Goal: Task Accomplishment & Management: Complete application form

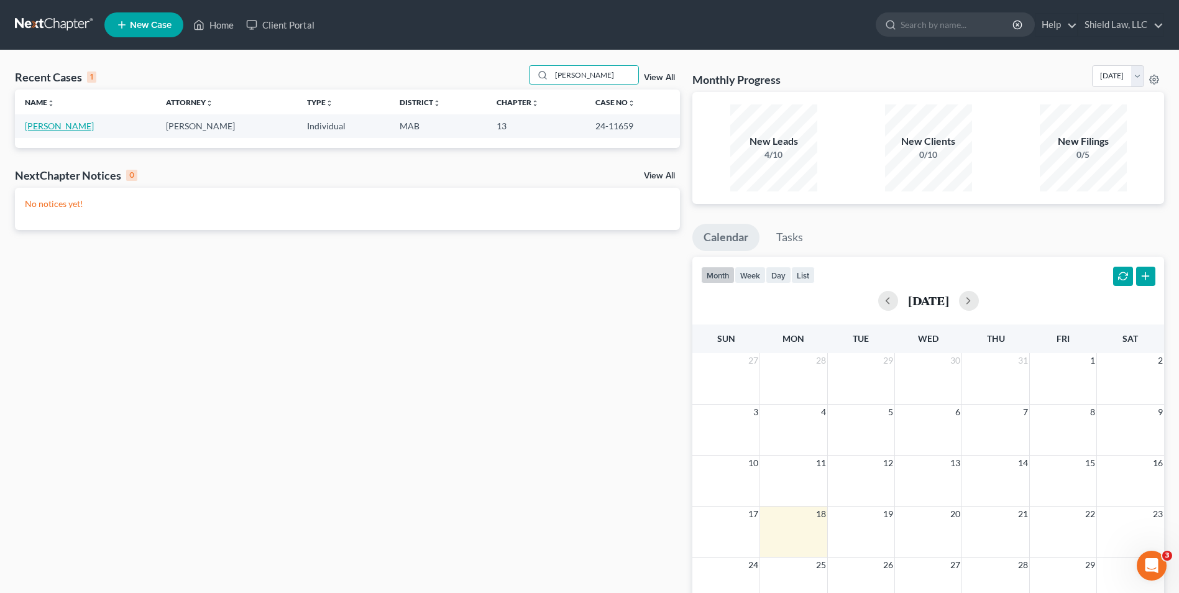
type input "[PERSON_NAME]"
click at [64, 126] on link "[PERSON_NAME]" at bounding box center [59, 126] width 69 height 11
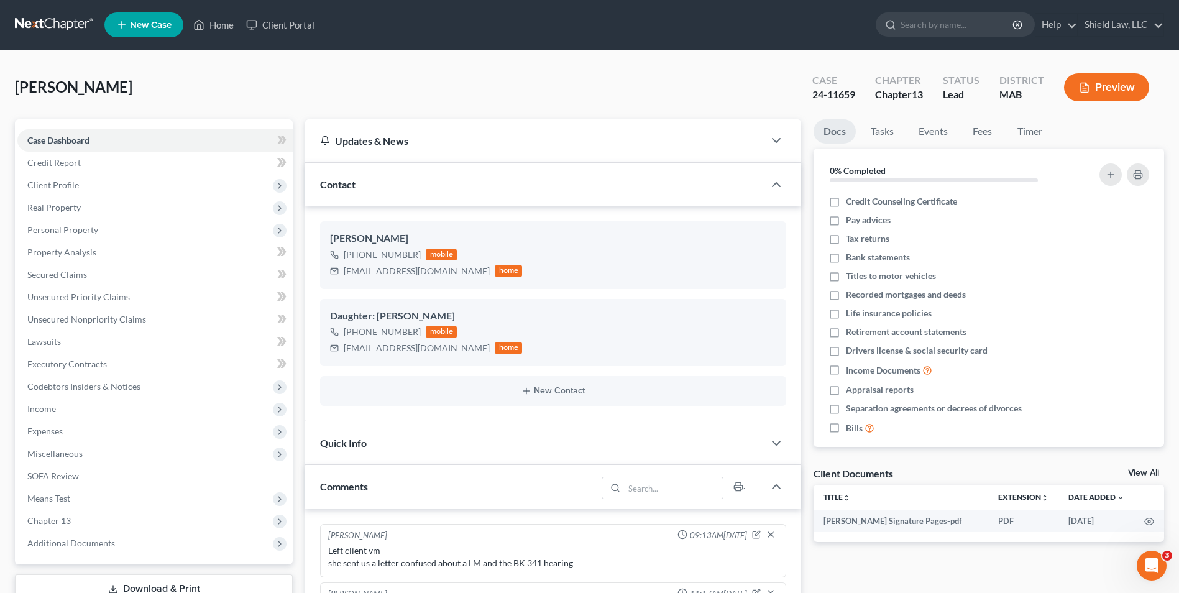
scroll to position [138, 0]
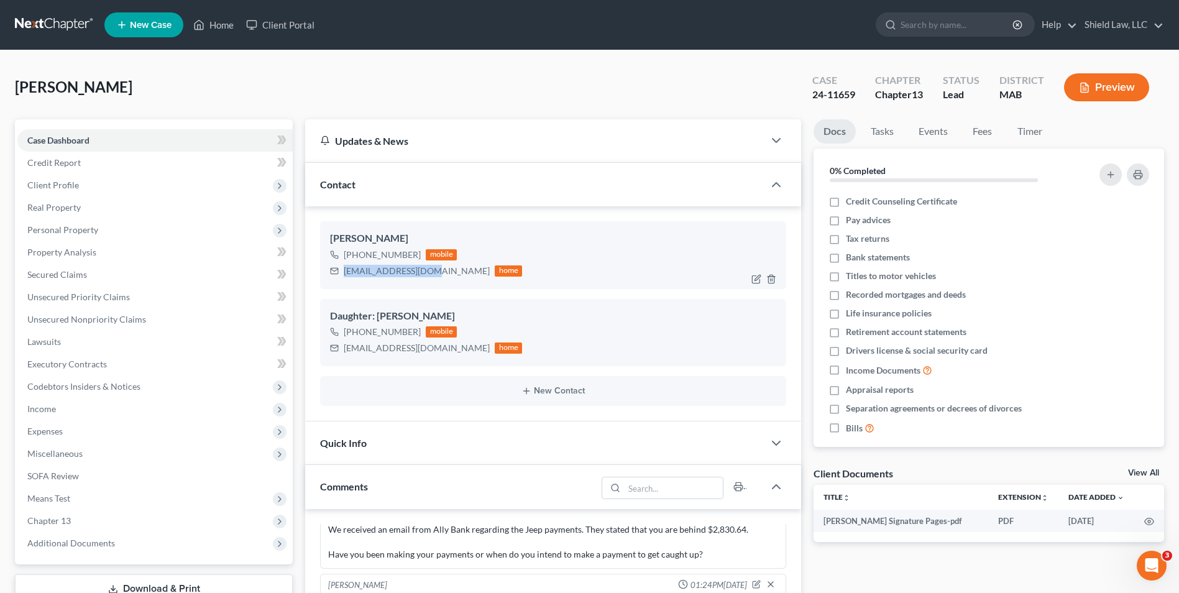
drag, startPoint x: 344, startPoint y: 274, endPoint x: 428, endPoint y: 269, distance: 83.4
click at [428, 269] on div "[EMAIL_ADDRESS][DOMAIN_NAME]" at bounding box center [417, 271] width 146 height 12
copy div "[EMAIL_ADDRESS][DOMAIN_NAME]"
drag, startPoint x: 221, startPoint y: 27, endPoint x: 345, endPoint y: 39, distance: 124.3
click at [221, 27] on link "Home" at bounding box center [213, 25] width 53 height 22
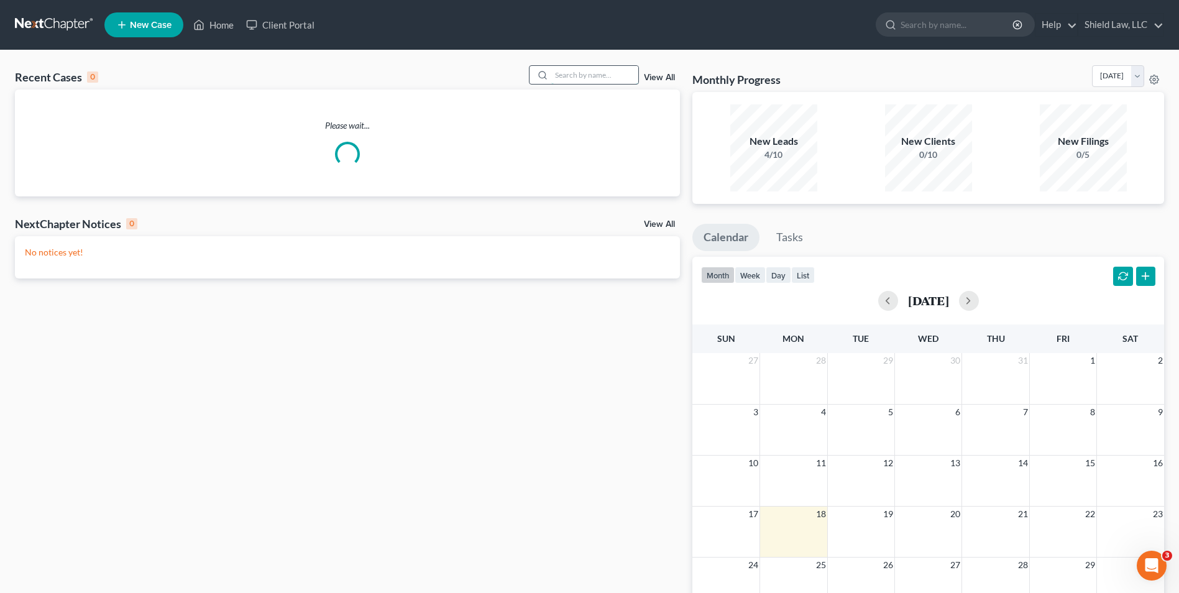
click at [626, 72] on input "search" at bounding box center [594, 75] width 87 height 18
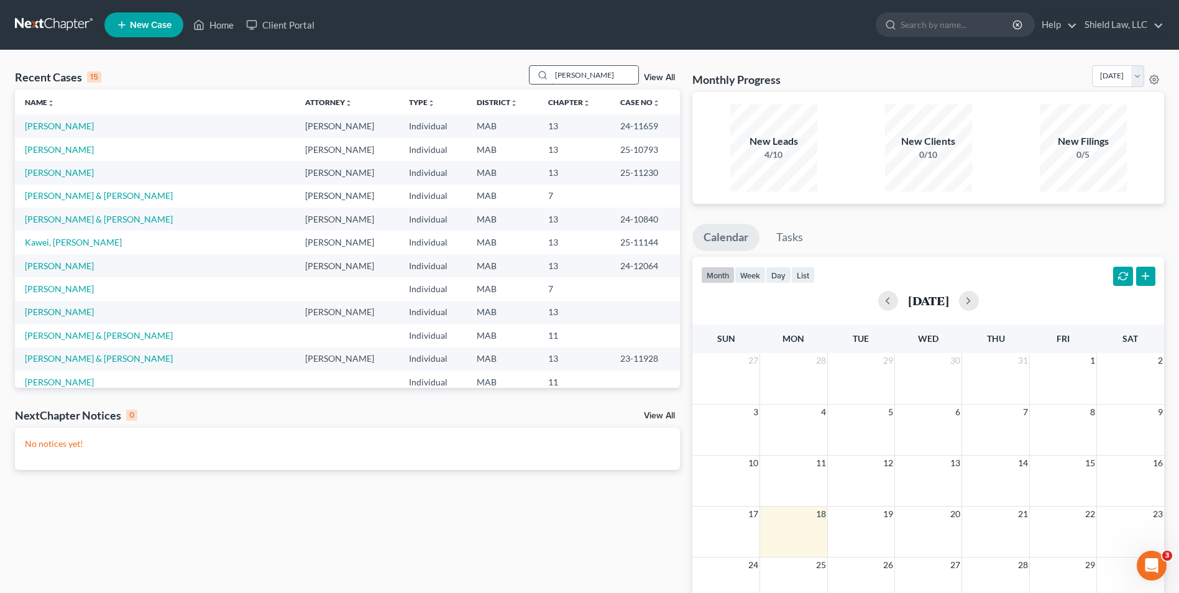
type input "[PERSON_NAME]"
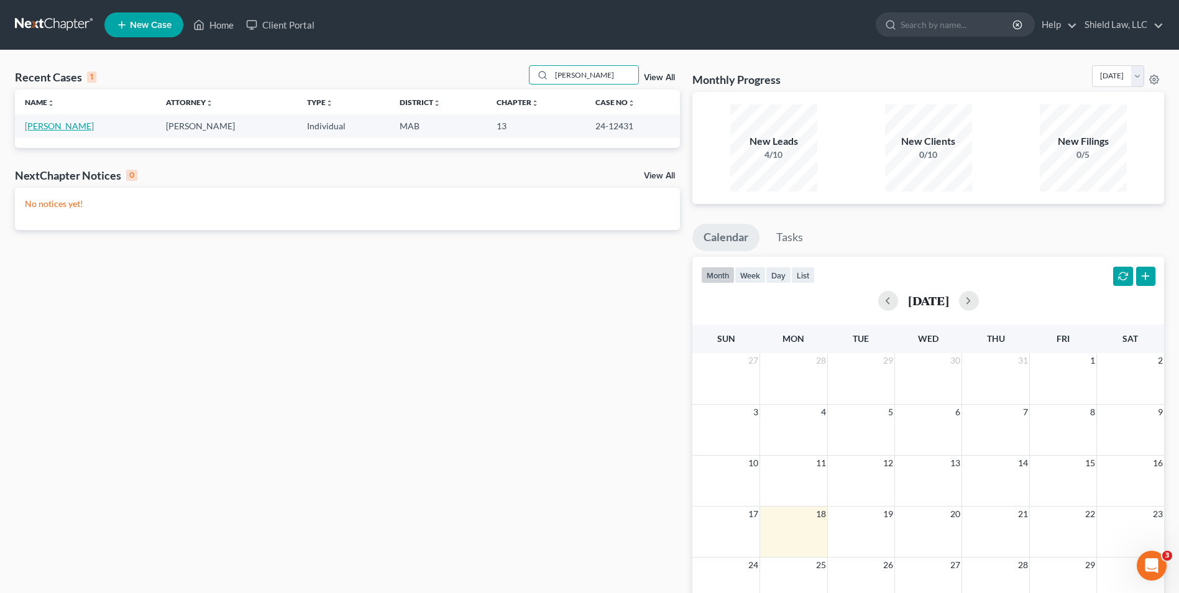
click at [70, 124] on link "[PERSON_NAME]" at bounding box center [59, 126] width 69 height 11
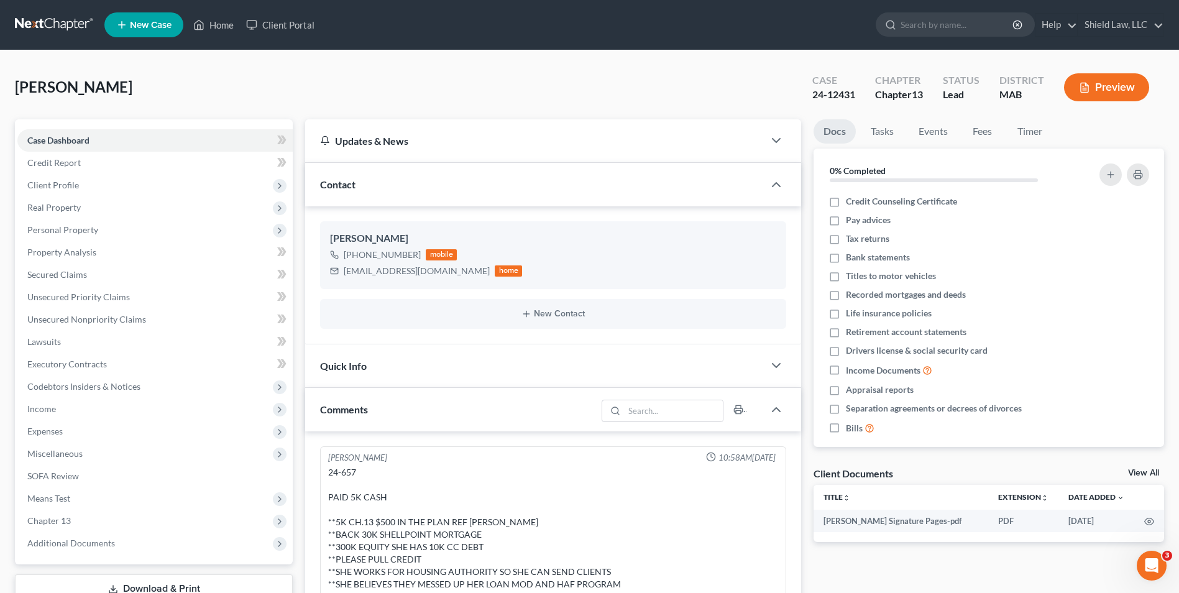
scroll to position [1112, 0]
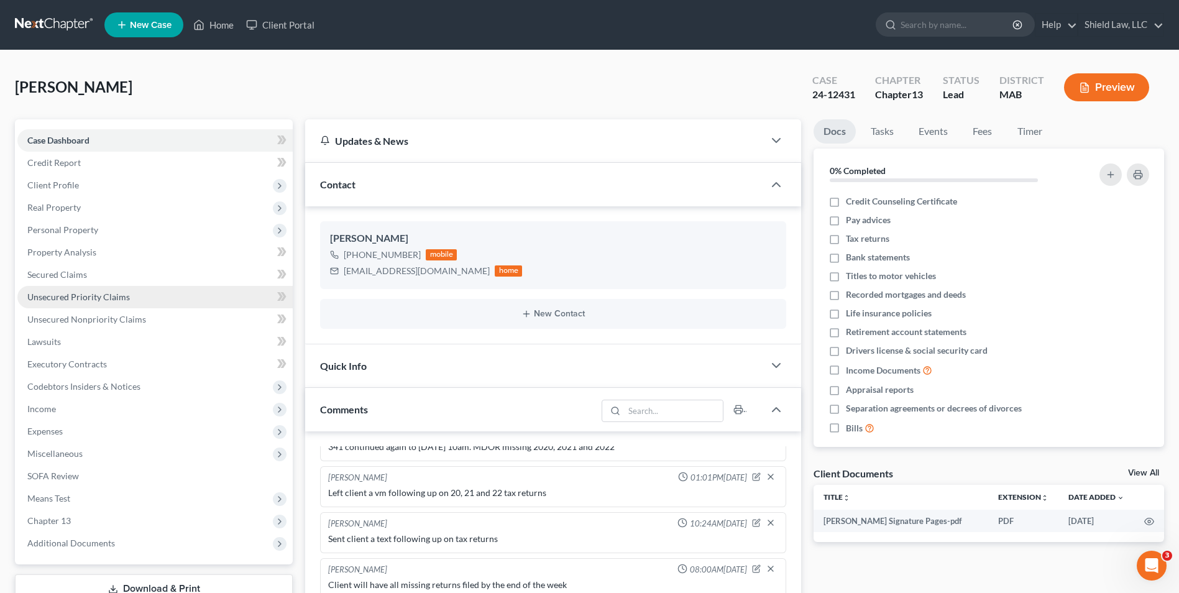
click at [97, 296] on span "Unsecured Priority Claims" at bounding box center [78, 296] width 103 height 11
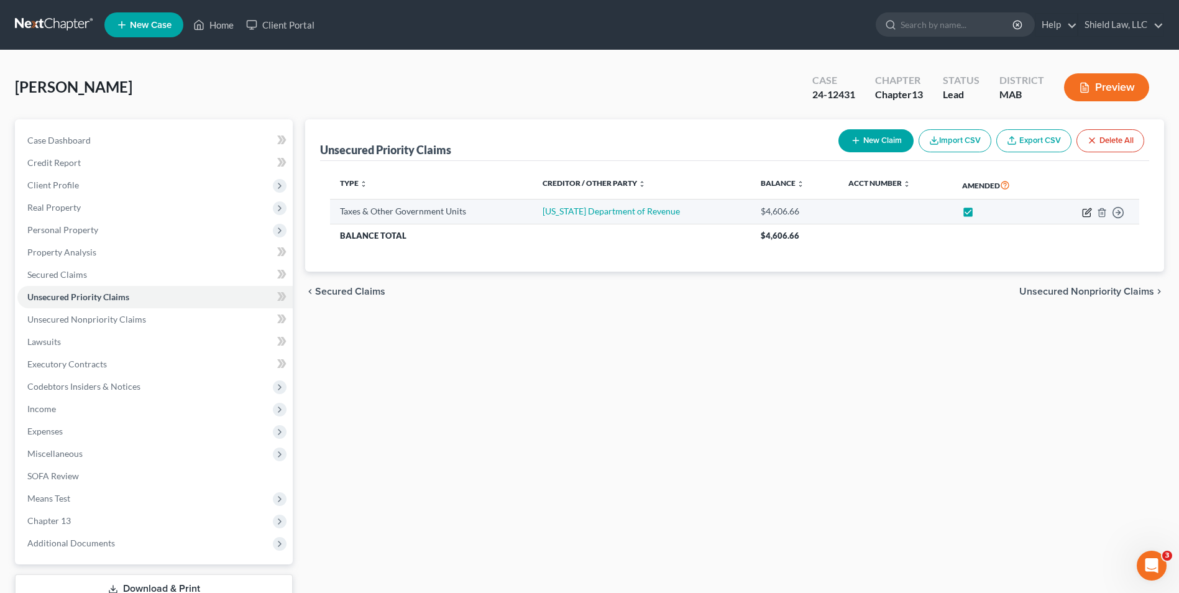
click at [1088, 213] on icon "button" at bounding box center [1087, 213] width 10 height 10
select select "2"
select select "0"
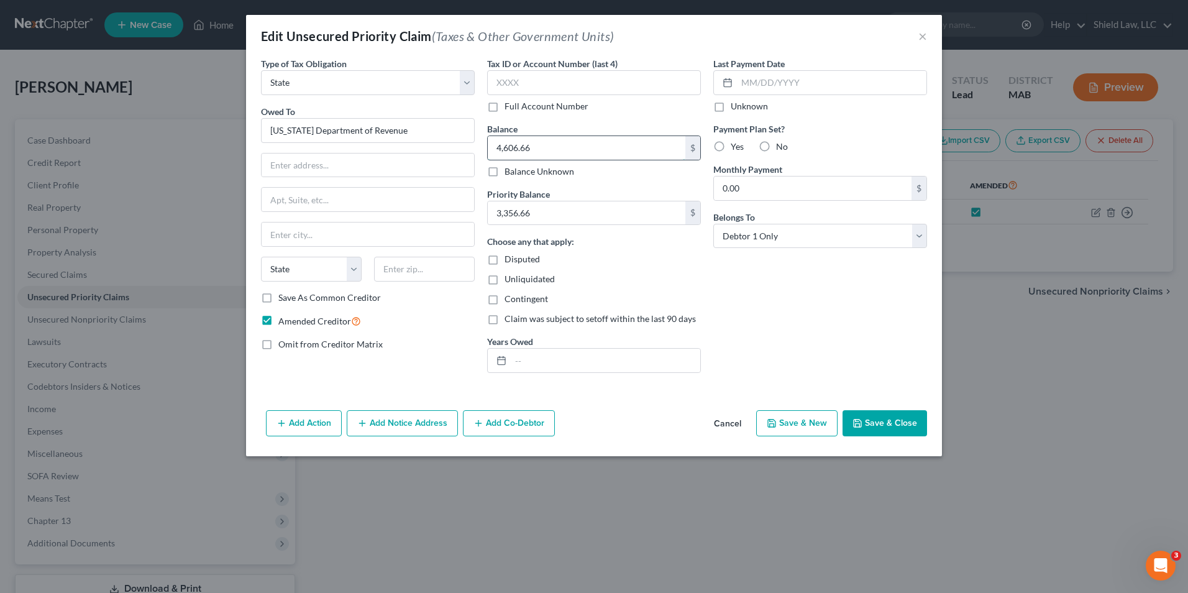
click at [595, 148] on input "4,606.66" at bounding box center [587, 148] width 198 height 24
type input "9,934.53"
click at [575, 201] on input "3,356.66" at bounding box center [587, 213] width 198 height 24
type input "7,459.53"
click at [812, 310] on div "Last Payment Date Unknown Payment Plan Set? Yes No Monthly Payment 0.00 $ Belon…" at bounding box center [820, 220] width 226 height 326
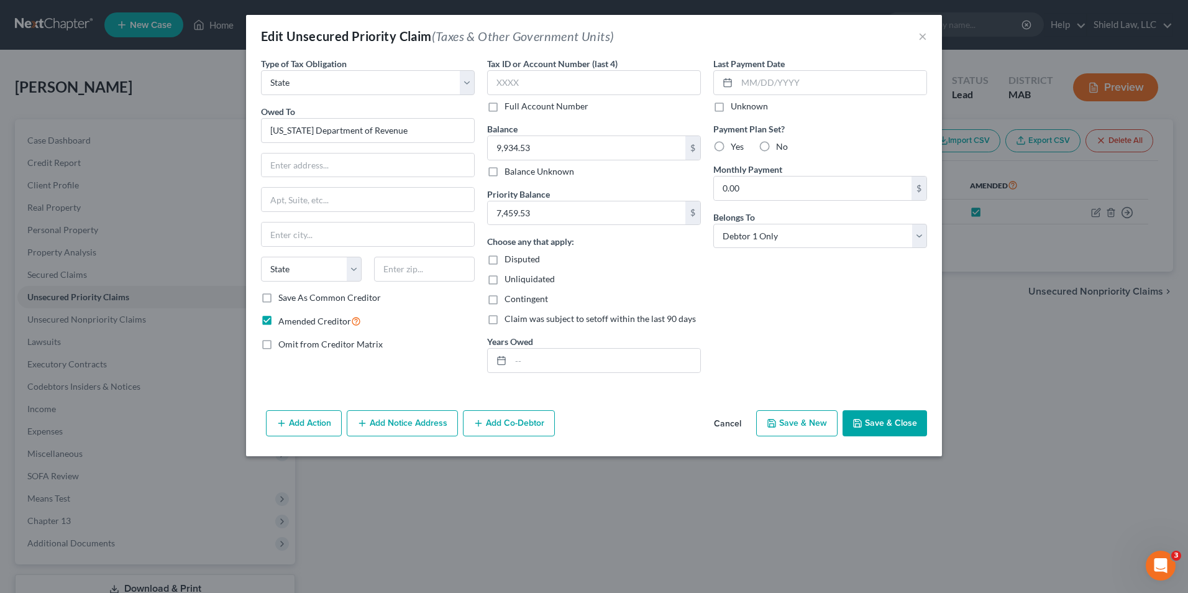
click at [896, 419] on button "Save & Close" at bounding box center [885, 423] width 85 height 26
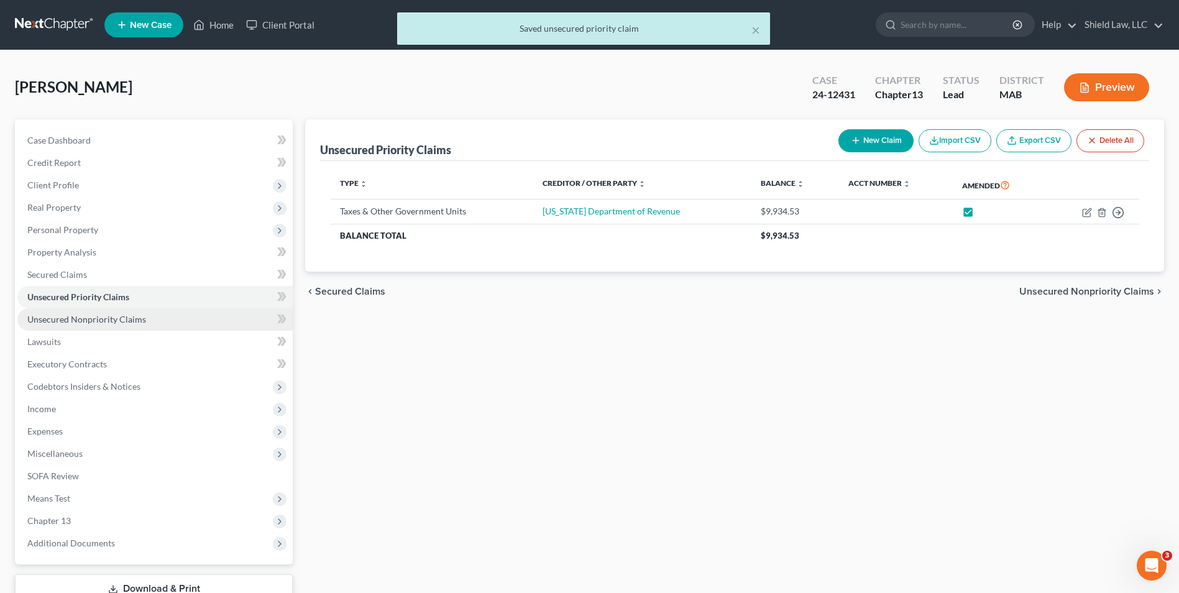
click at [94, 318] on span "Unsecured Nonpriority Claims" at bounding box center [86, 319] width 119 height 11
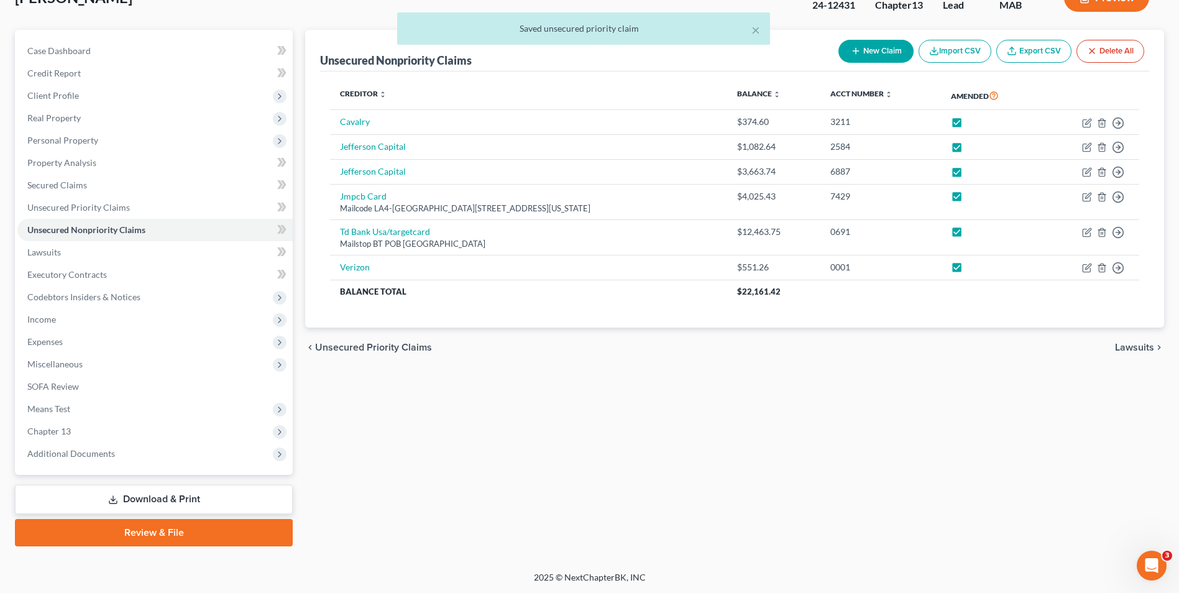
scroll to position [90, 0]
click at [262, 489] on link "Download & Print" at bounding box center [154, 498] width 278 height 29
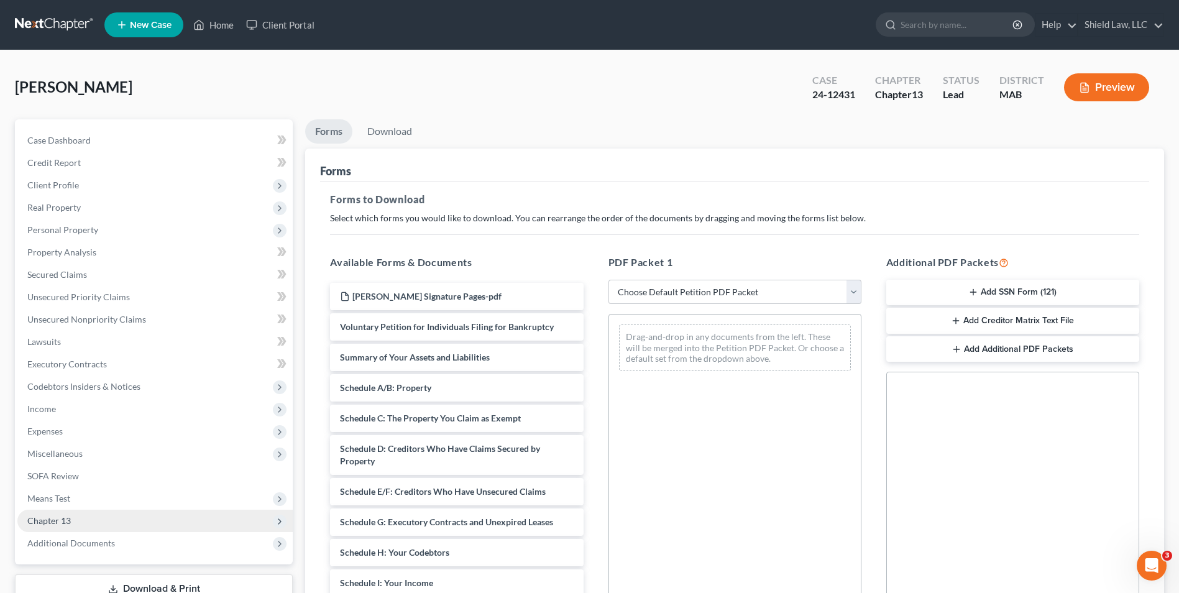
click at [81, 520] on span "Chapter 13" at bounding box center [154, 521] width 275 height 22
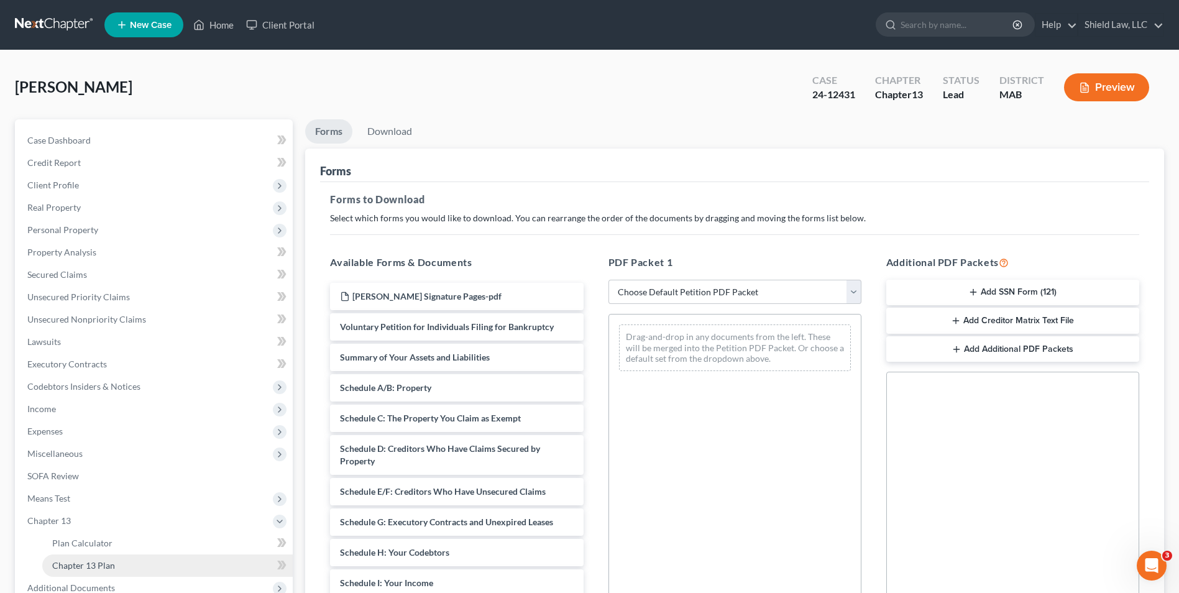
click at [114, 561] on span "Chapter 13 Plan" at bounding box center [83, 565] width 63 height 11
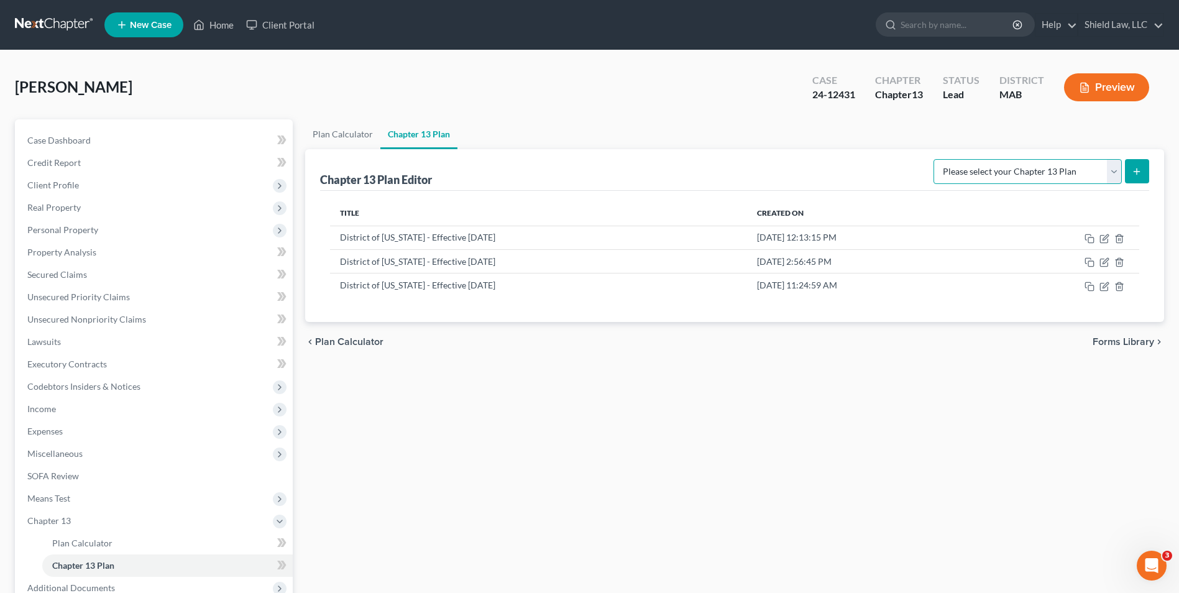
click at [1004, 176] on select "Please select your Chapter 13 Plan District of [US_STATE] - Effective [DATE] Na…" at bounding box center [1027, 171] width 188 height 25
select select "0"
click at [933, 159] on select "Please select your Chapter 13 Plan District of [US_STATE] - Effective [DATE] Na…" at bounding box center [1027, 171] width 188 height 25
click at [1139, 162] on button "submit" at bounding box center [1137, 171] width 24 height 24
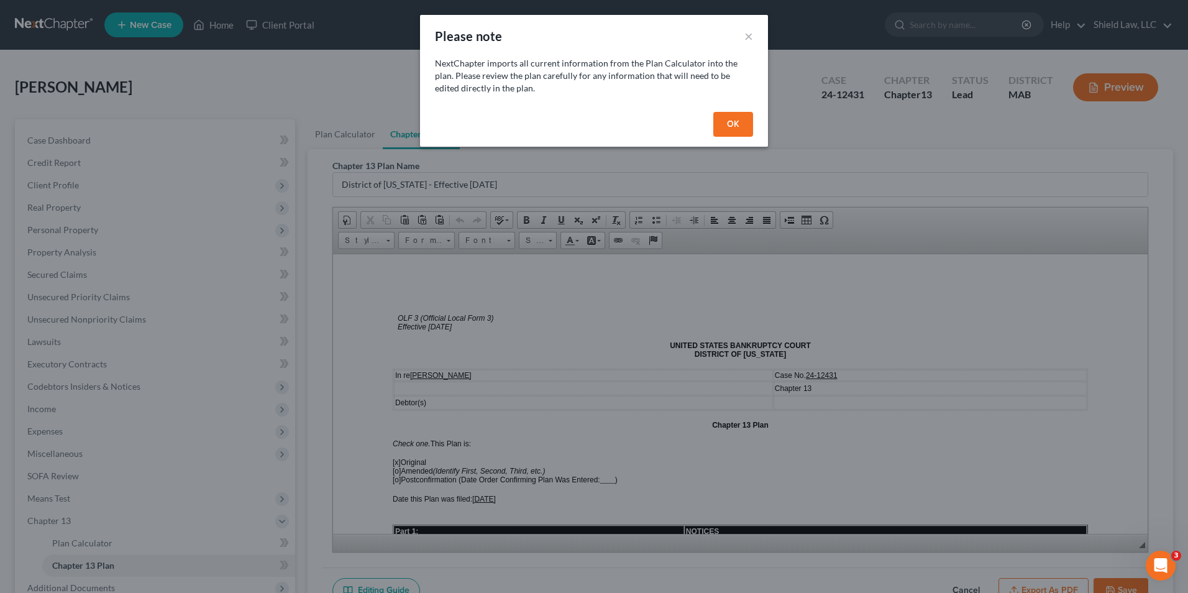
click at [742, 124] on button "OK" at bounding box center [733, 124] width 40 height 25
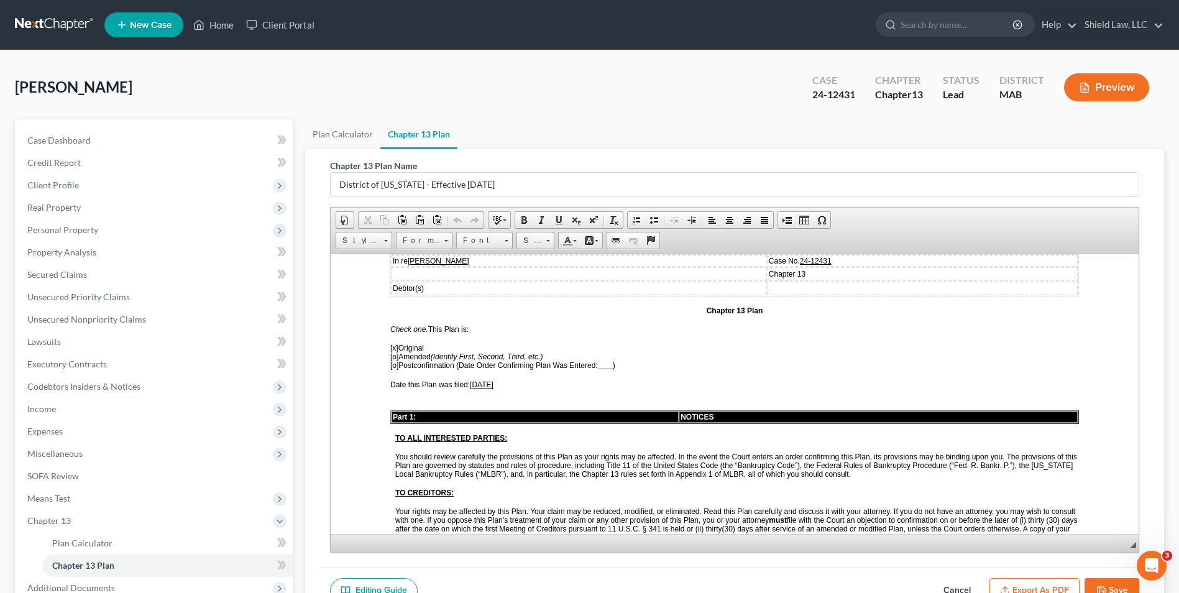
scroll to position [124, 0]
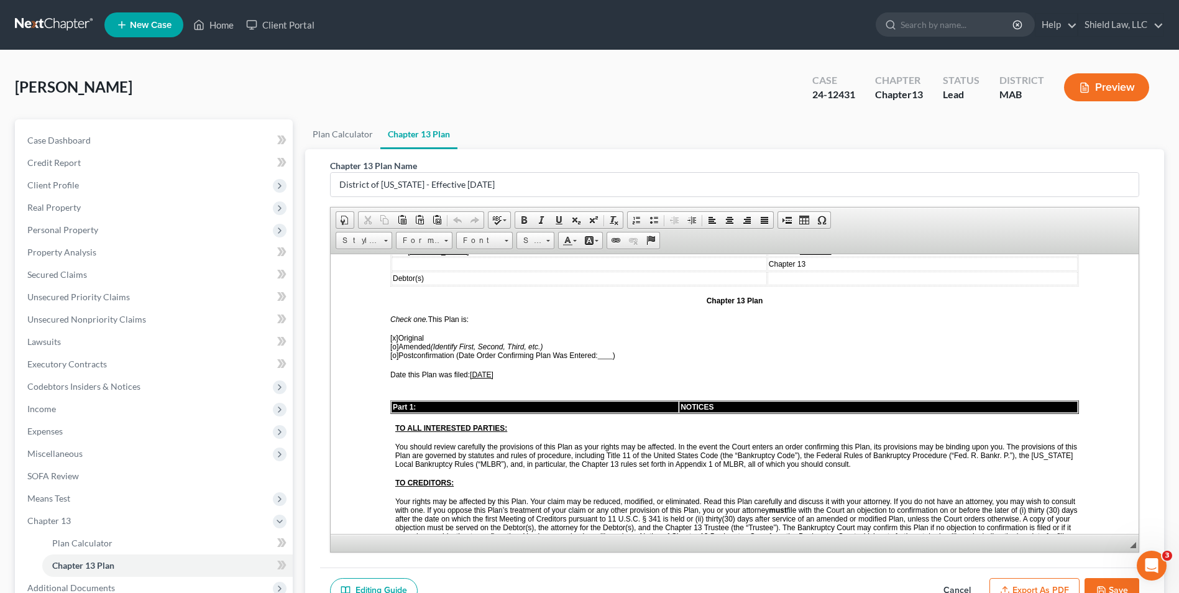
click at [395, 338] on span "[x]" at bounding box center [394, 337] width 8 height 9
click at [393, 347] on span "[o]" at bounding box center [394, 346] width 8 height 9
click at [402, 349] on span "[x ] Amended (Identify First, Second, Third, etc.)" at bounding box center [466, 346] width 152 height 9
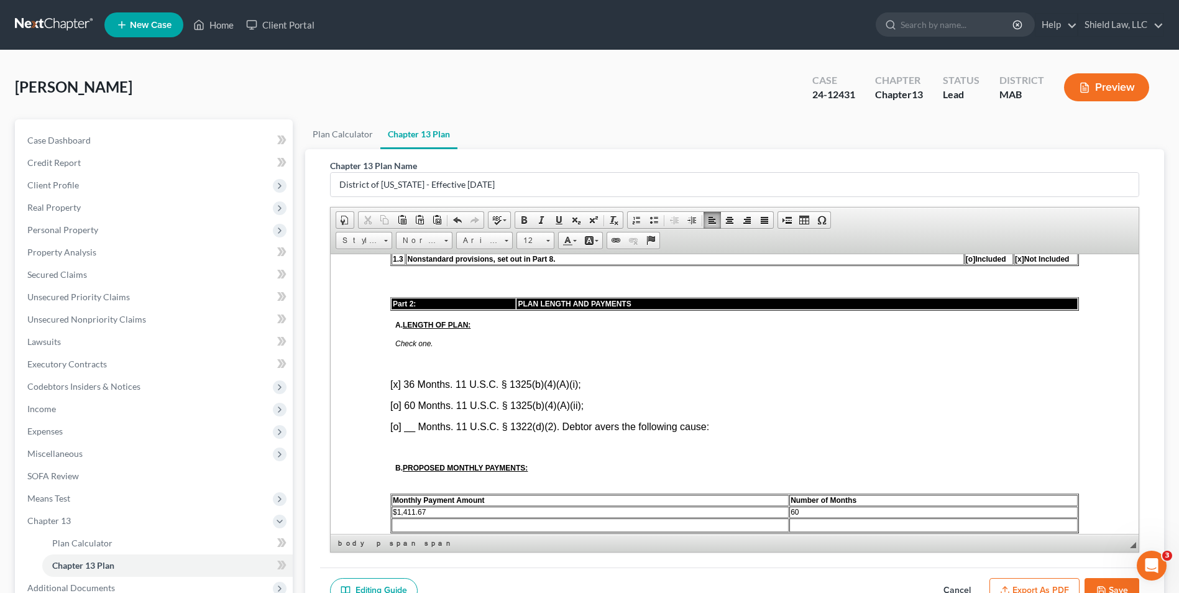
scroll to position [559, 0]
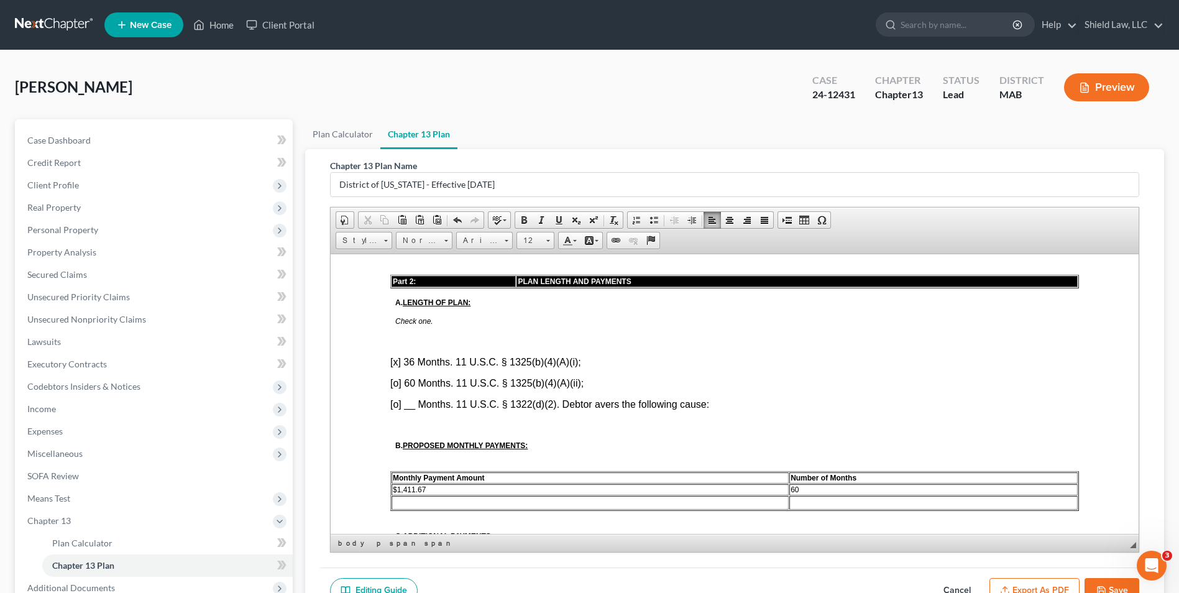
click at [398, 359] on font "[x] 36 Months. 11 U.S.C. § 1325(b)(4)(A)(i);" at bounding box center [485, 361] width 191 height 11
click at [396, 401] on font "[o] __ Months. 11 U.S.C. § 1322(d)(2). Debtor avers the following cause:" at bounding box center [549, 403] width 319 height 11
click at [416, 408] on font "[x ] __ Months. 11 U.S.C. § 1322(d)(2). Debtor avers the following cause:" at bounding box center [549, 403] width 318 height 11
click at [739, 408] on p "[x ] 60 Months. 11 U.S.C. § 1322(d)(2). Debtor avers the following cause:" at bounding box center [734, 403] width 689 height 11
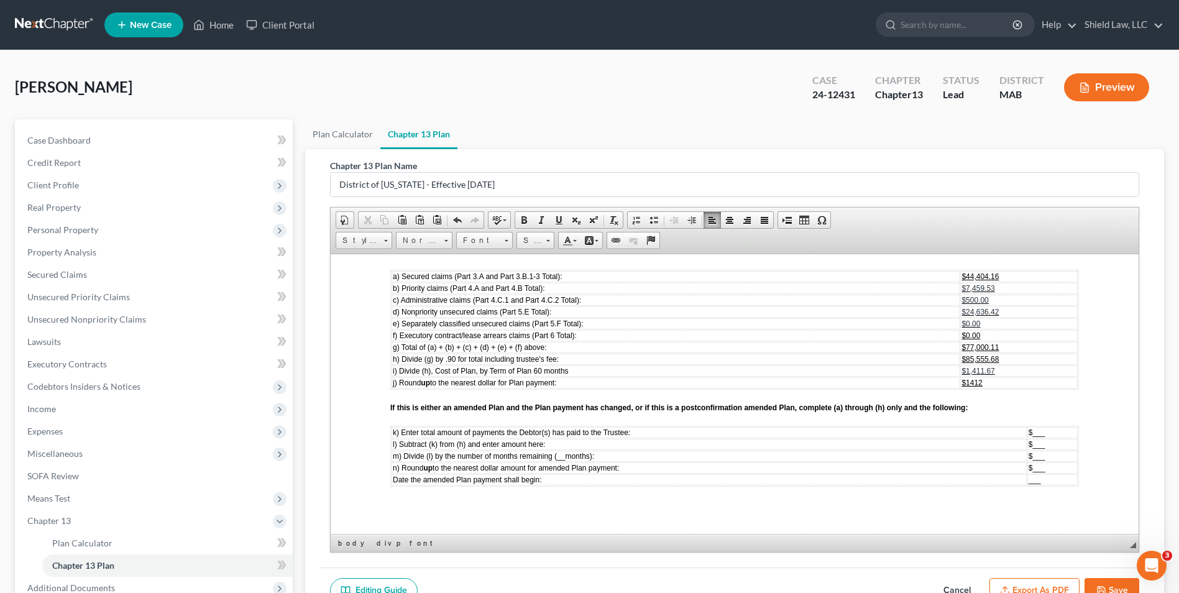
scroll to position [3853, 0]
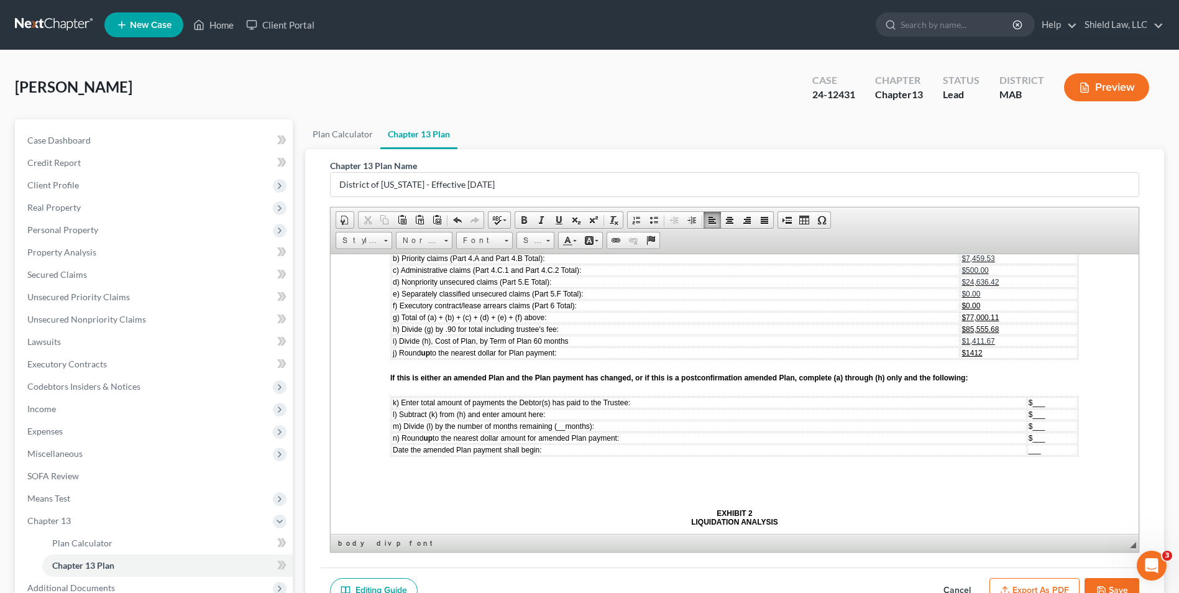
click at [986, 354] on td "$1412" at bounding box center [1018, 352] width 117 height 11
click at [996, 340] on td "$1,411.67" at bounding box center [1018, 340] width 117 height 11
click at [1069, 407] on table "k) Enter total amount of payments the Debtor(s) has paid to the Trustee: $ ___ …" at bounding box center [734, 425] width 689 height 61
click at [1025, 411] on td "$ ___" at bounding box center [1033, 413] width 89 height 11
click at [565, 424] on span "__" at bounding box center [561, 425] width 8 height 9
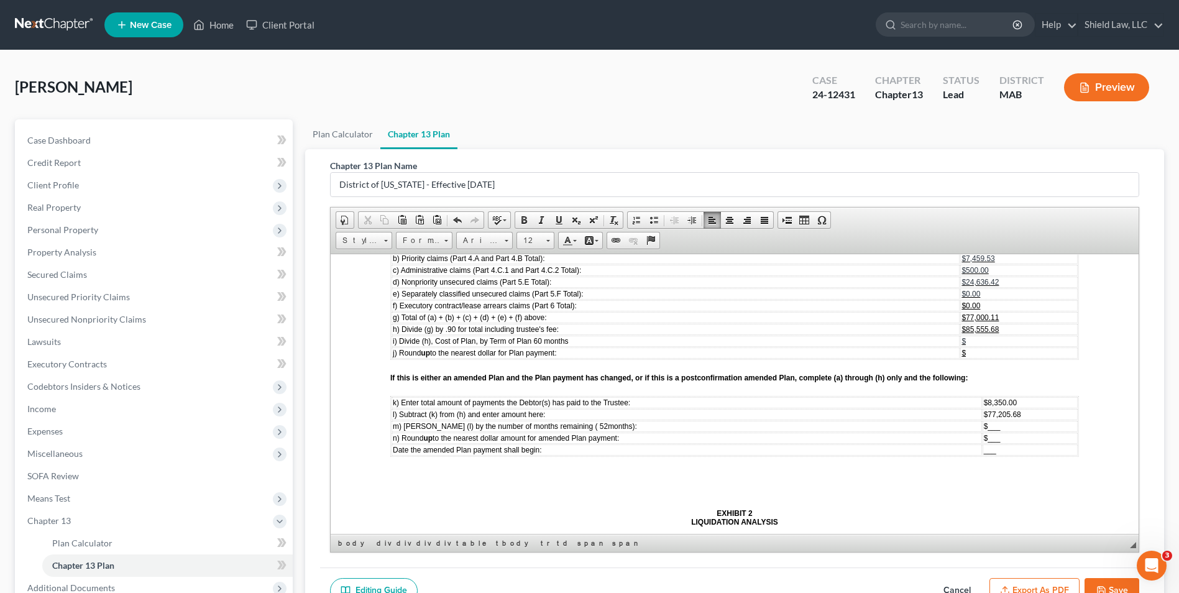
click at [1018, 451] on td "___" at bounding box center [1029, 449] width 95 height 11
click at [566, 426] on span "m) Divide (l) by the number of months remaining ( 52 months):" at bounding box center [515, 425] width 244 height 9
click at [984, 452] on span "[DATE]" at bounding box center [996, 449] width 24 height 9
click at [984, 451] on span "[DATE]" at bounding box center [996, 449] width 24 height 9
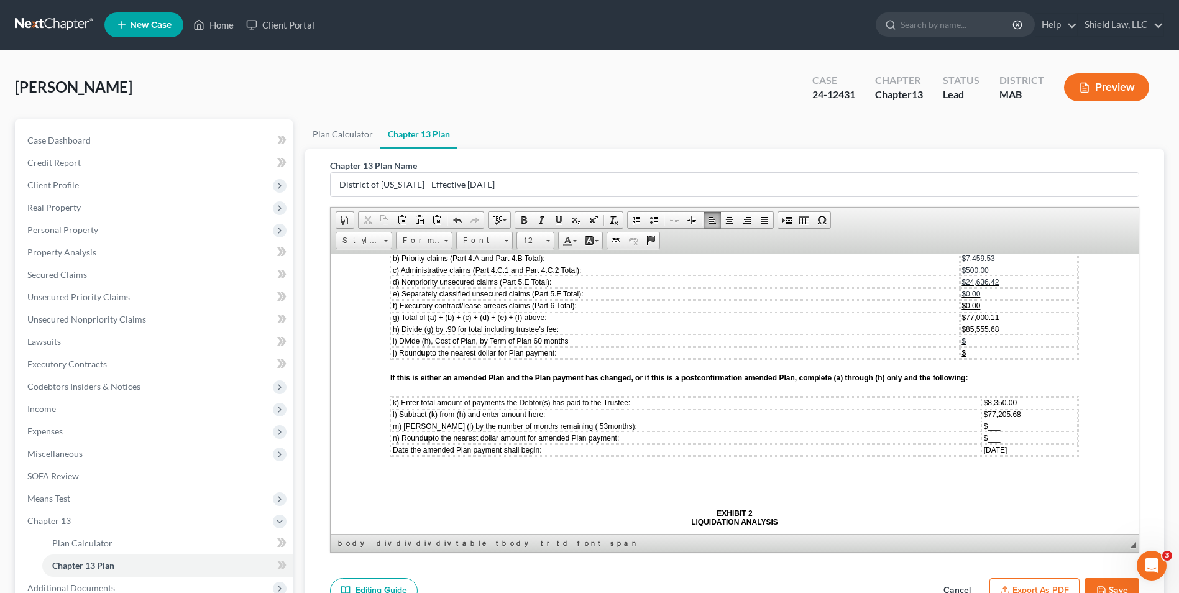
click at [984, 451] on span "[DATE]" at bounding box center [996, 449] width 24 height 9
drag, startPoint x: 991, startPoint y: 424, endPoint x: 969, endPoint y: 425, distance: 21.8
click at [982, 425] on td "$ ___" at bounding box center [1029, 425] width 95 height 11
click at [987, 436] on td "$ ___" at bounding box center [1029, 437] width 95 height 11
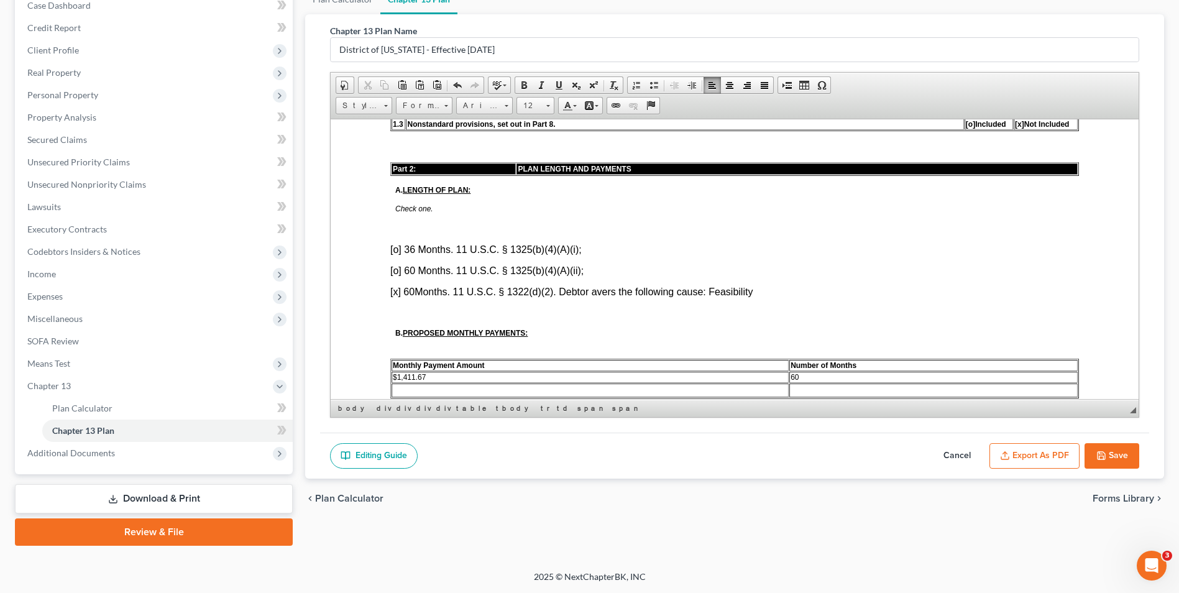
scroll to position [746, 0]
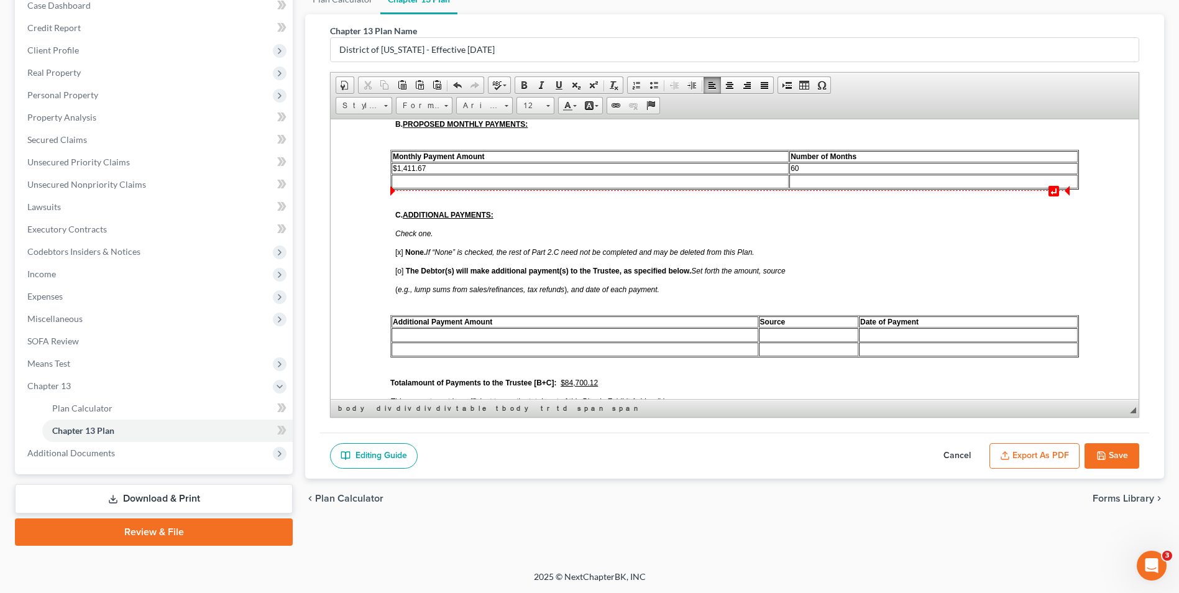
click at [801, 178] on td at bounding box center [933, 181] width 288 height 14
click at [802, 168] on td "60" at bounding box center [933, 167] width 288 height 11
click at [453, 179] on td at bounding box center [589, 181] width 397 height 14
drag, startPoint x: 805, startPoint y: 183, endPoint x: 394, endPoint y: 178, distance: 411.4
click at [394, 178] on tr "$1,457.00 53" at bounding box center [734, 181] width 686 height 14
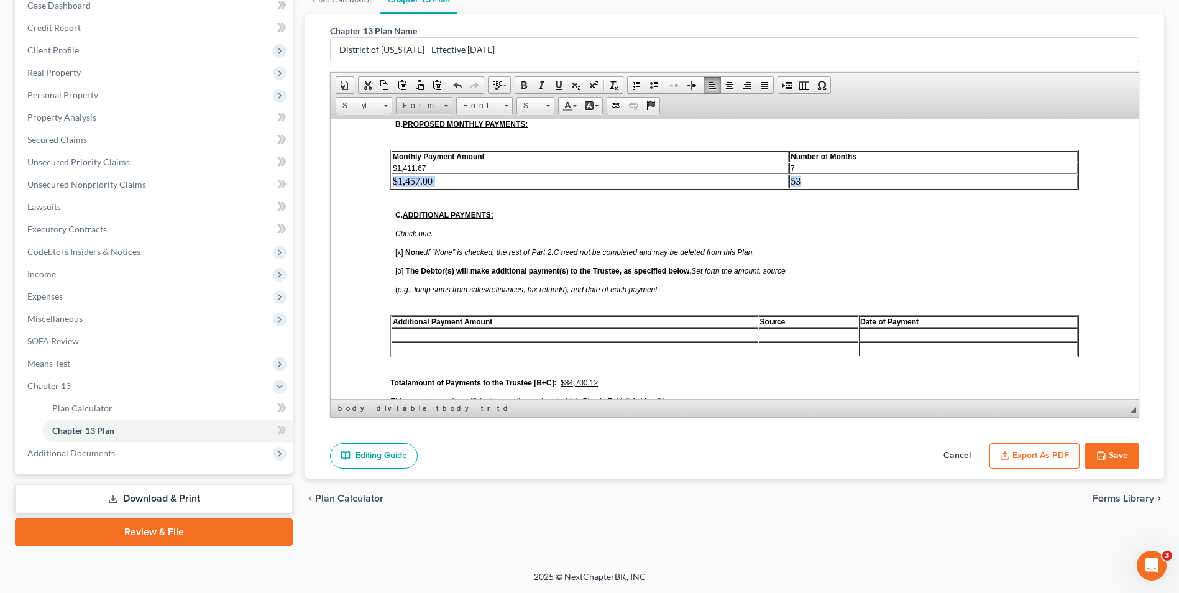
click at [439, 106] on span "Format" at bounding box center [417, 106] width 43 height 16
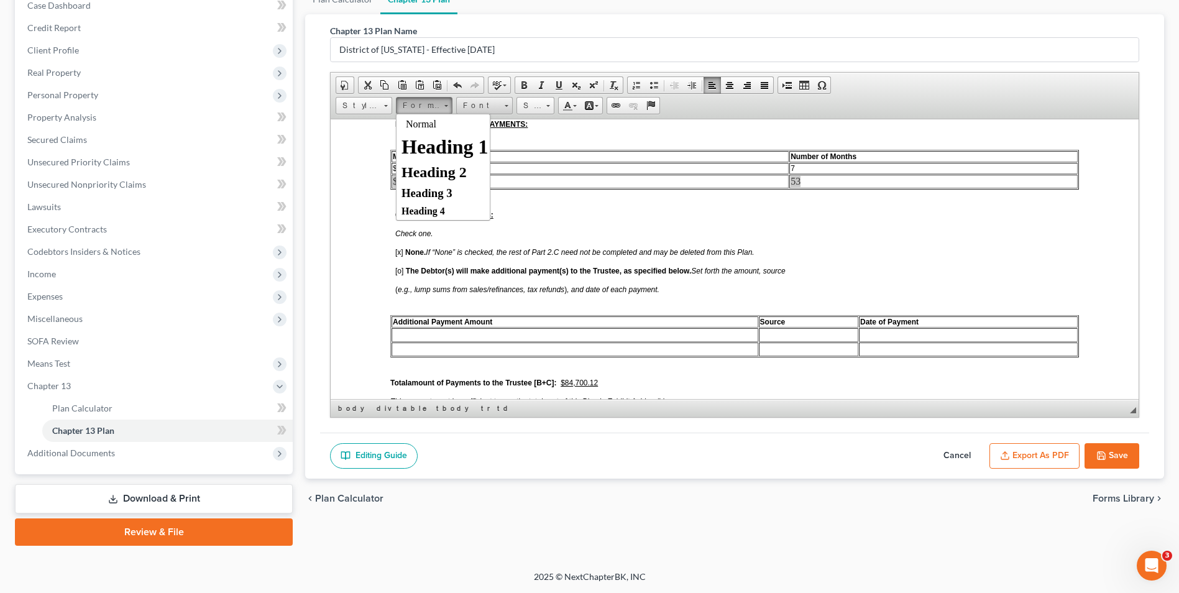
click at [473, 106] on span "Font" at bounding box center [478, 106] width 43 height 16
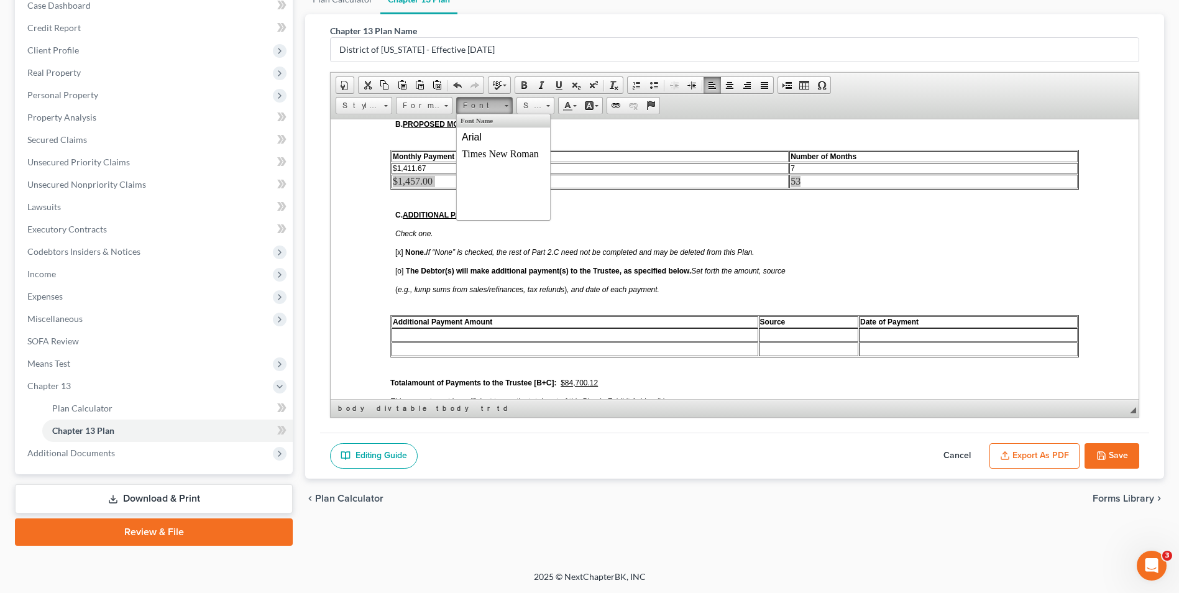
scroll to position [0, 0]
click at [499, 129] on link "Arial" at bounding box center [503, 137] width 89 height 16
click at [531, 99] on span "Size" at bounding box center [529, 106] width 25 height 16
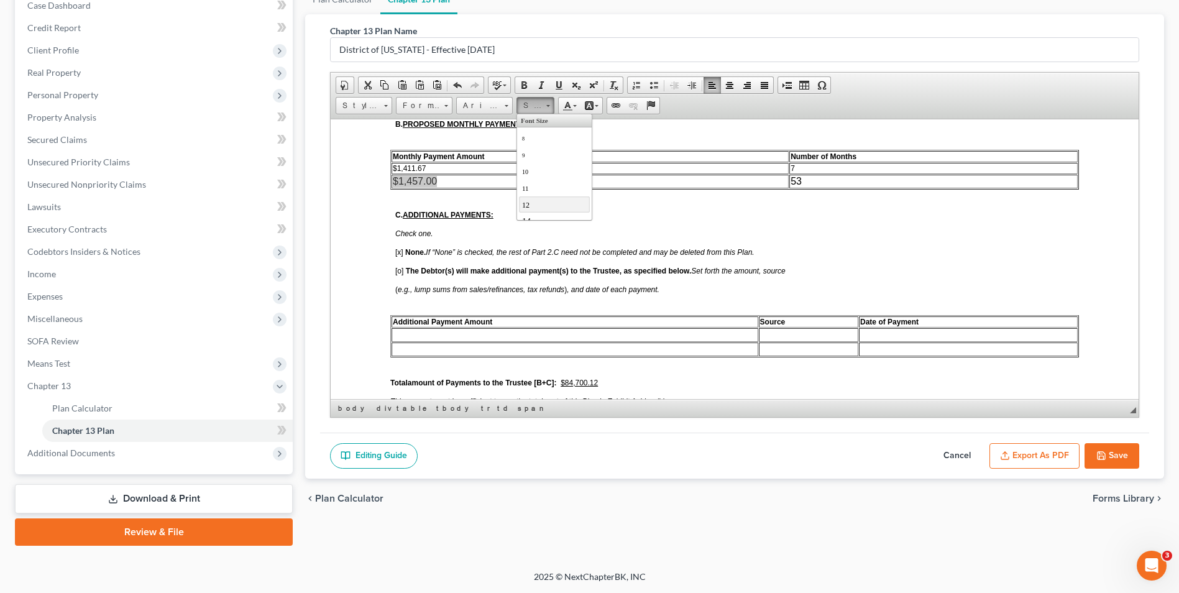
click at [547, 202] on link "12" at bounding box center [554, 204] width 71 height 16
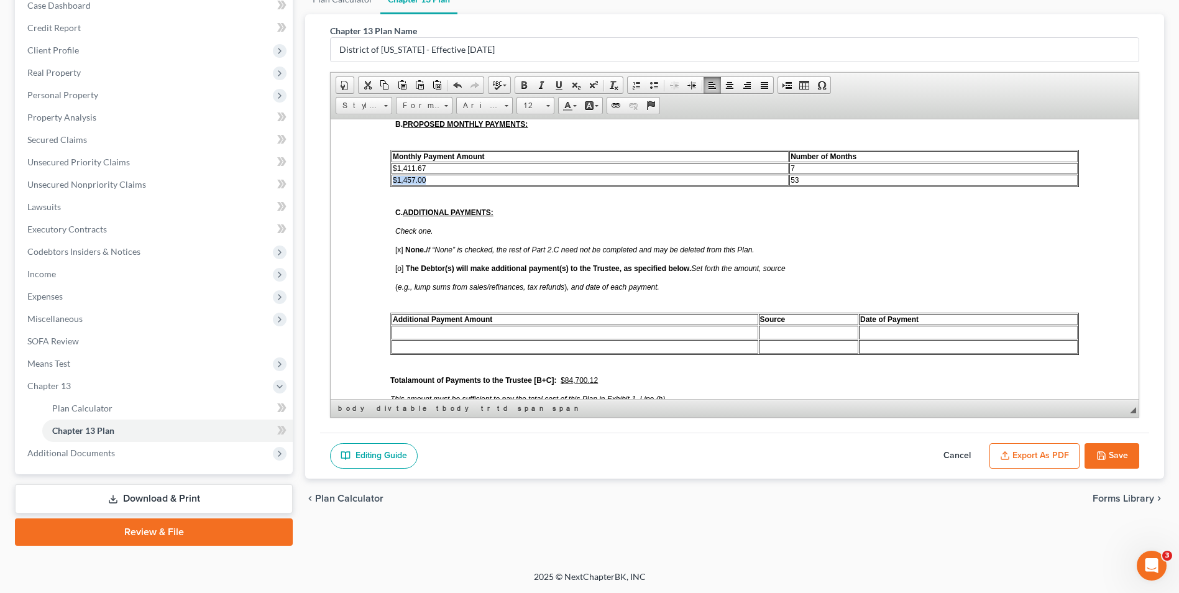
click at [485, 182] on td "$1,457.00" at bounding box center [589, 179] width 397 height 11
click at [434, 167] on td "$1,411.67" at bounding box center [589, 167] width 397 height 11
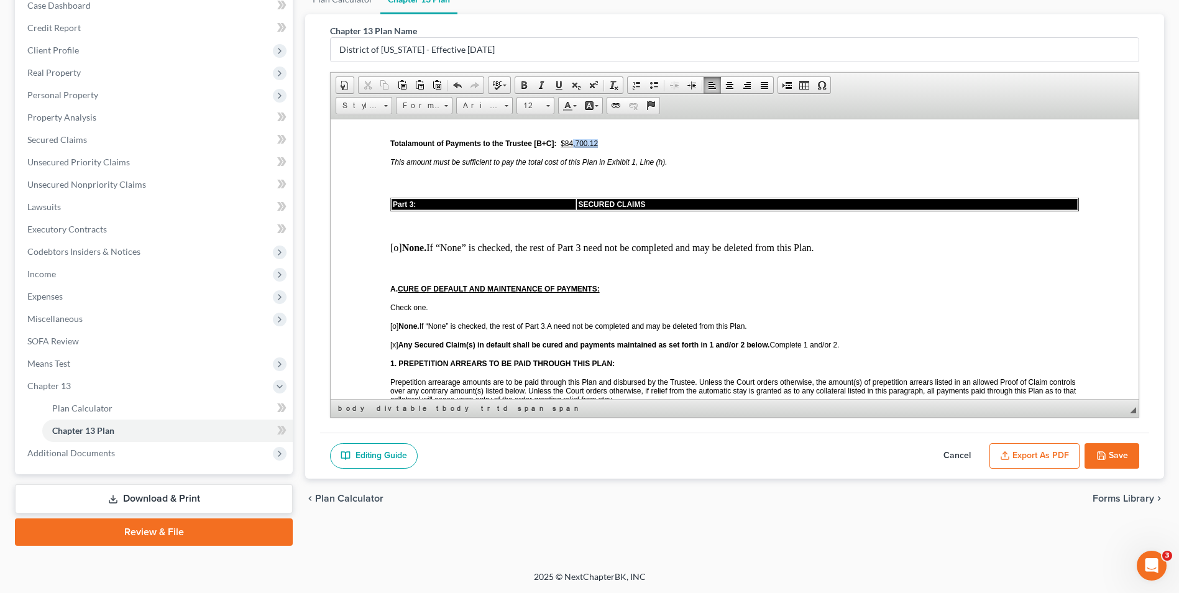
scroll to position [968, 0]
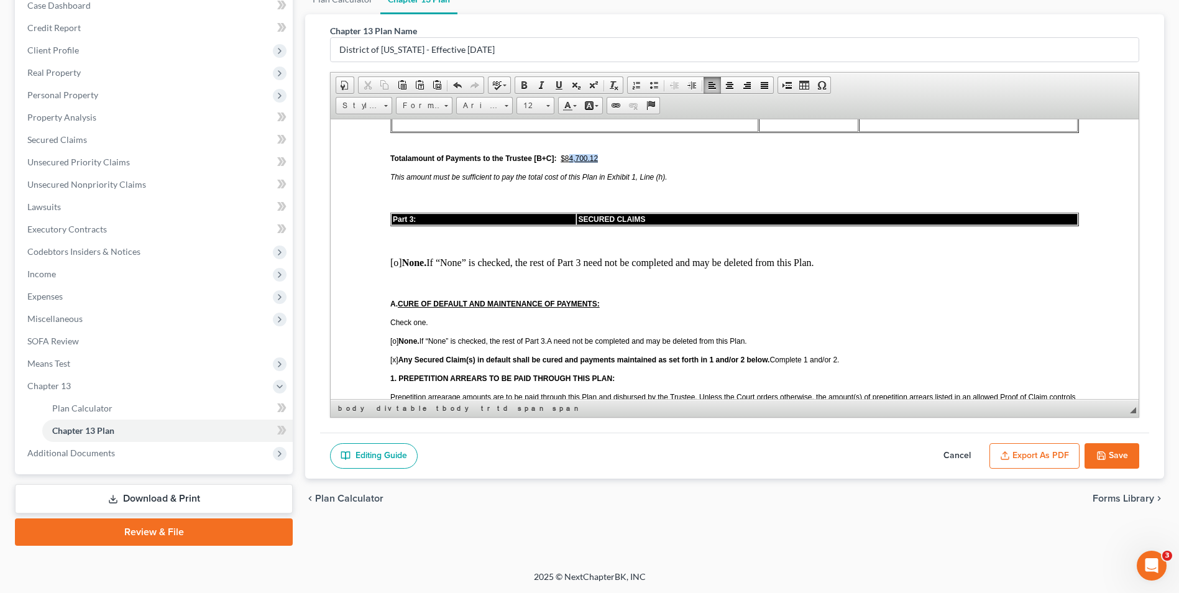
drag, startPoint x: 598, startPoint y: 130, endPoint x: 569, endPoint y: 153, distance: 36.8
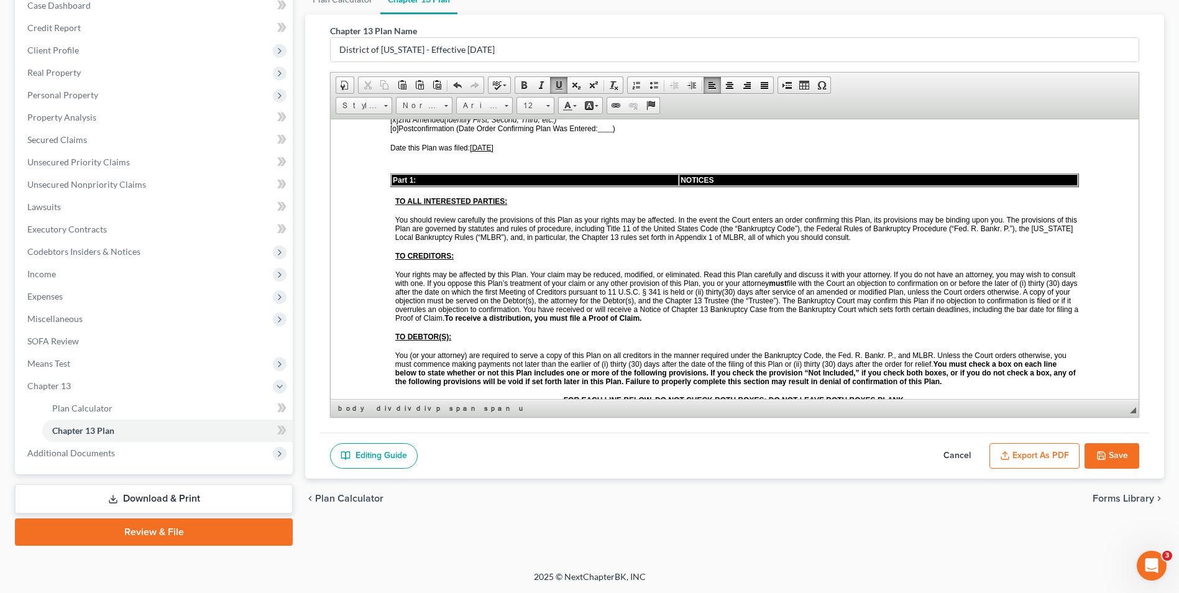
scroll to position [249, 0]
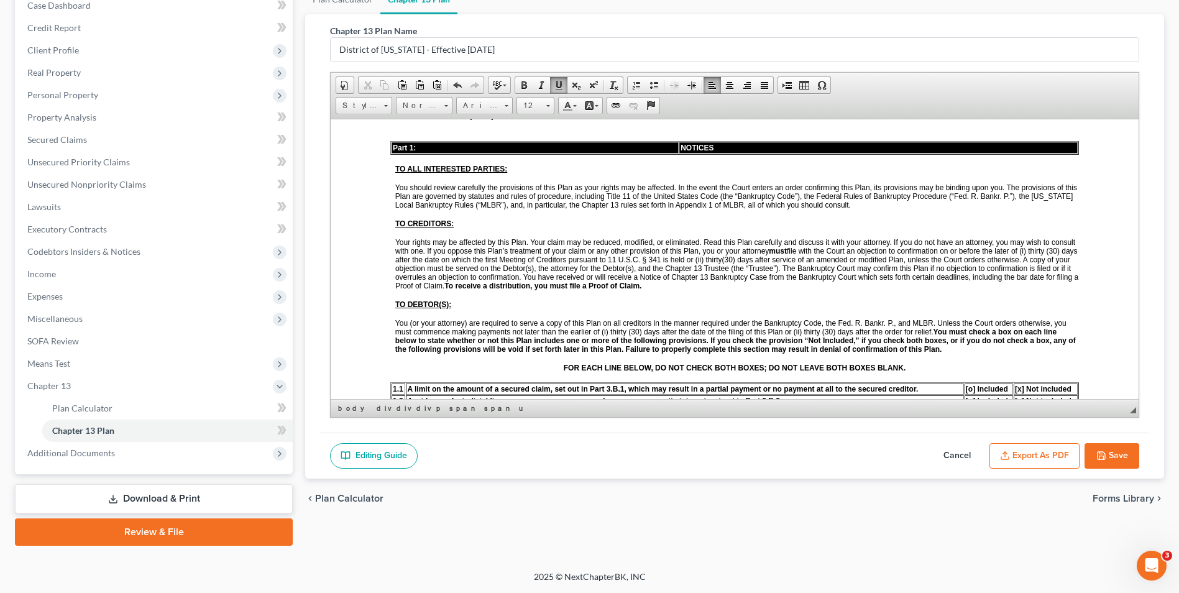
click at [1043, 452] on button "Export as PDF" at bounding box center [1034, 456] width 90 height 26
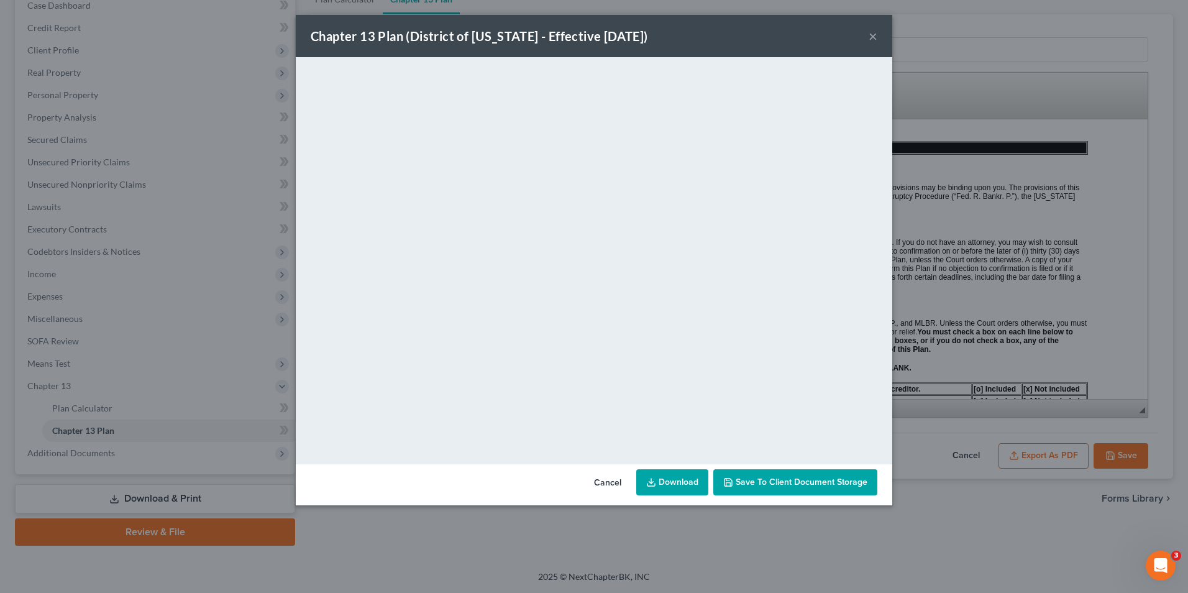
drag, startPoint x: 604, startPoint y: 482, endPoint x: 647, endPoint y: 482, distance: 42.9
click at [604, 482] on button "Cancel" at bounding box center [607, 482] width 47 height 25
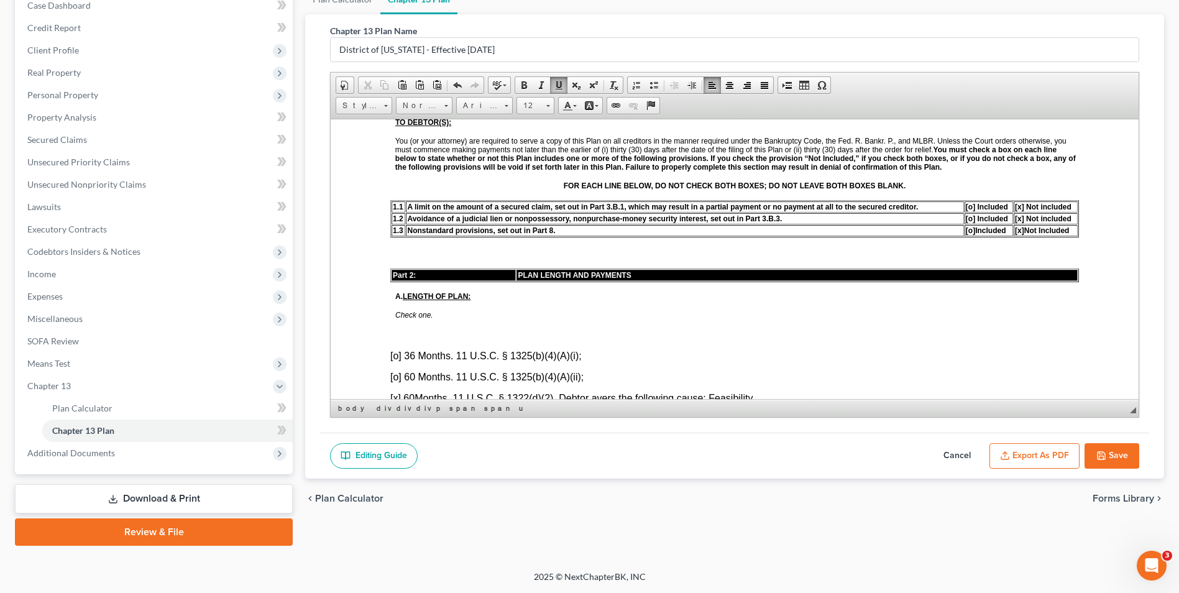
scroll to position [621, 0]
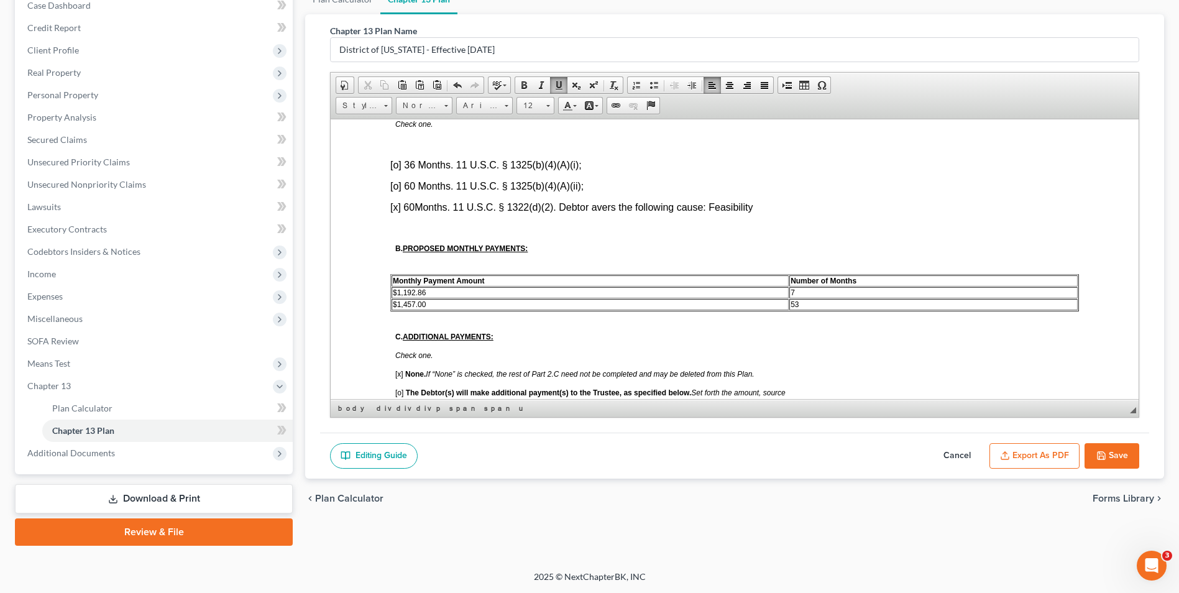
click at [1117, 454] on button "Save" at bounding box center [1111, 456] width 55 height 26
select select "0"
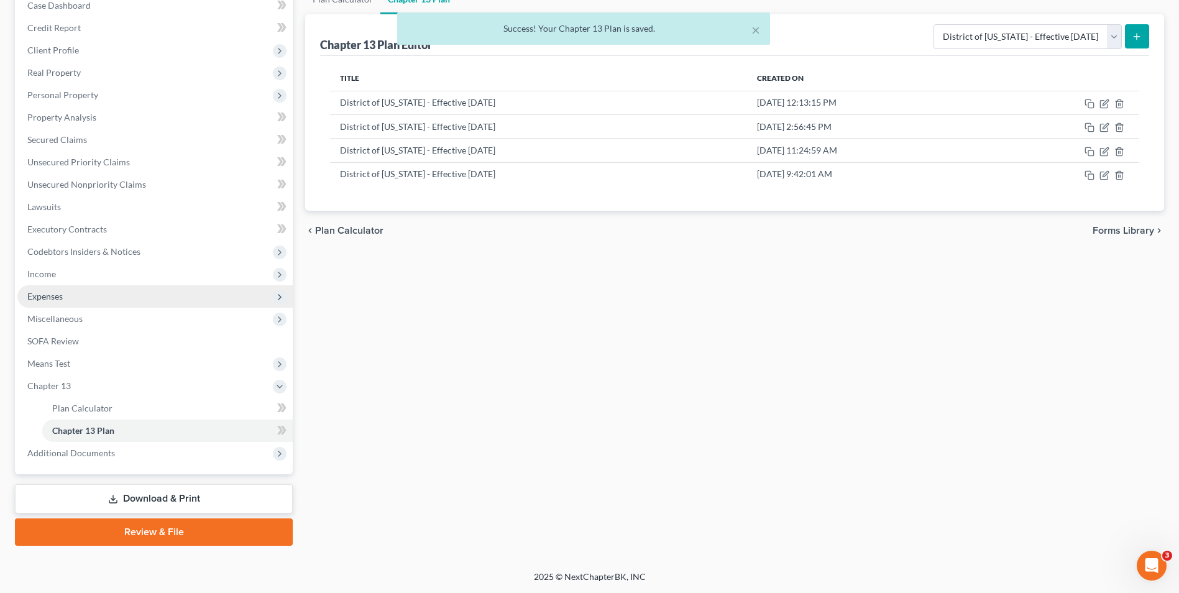
click at [71, 291] on span "Expenses" at bounding box center [154, 296] width 275 height 22
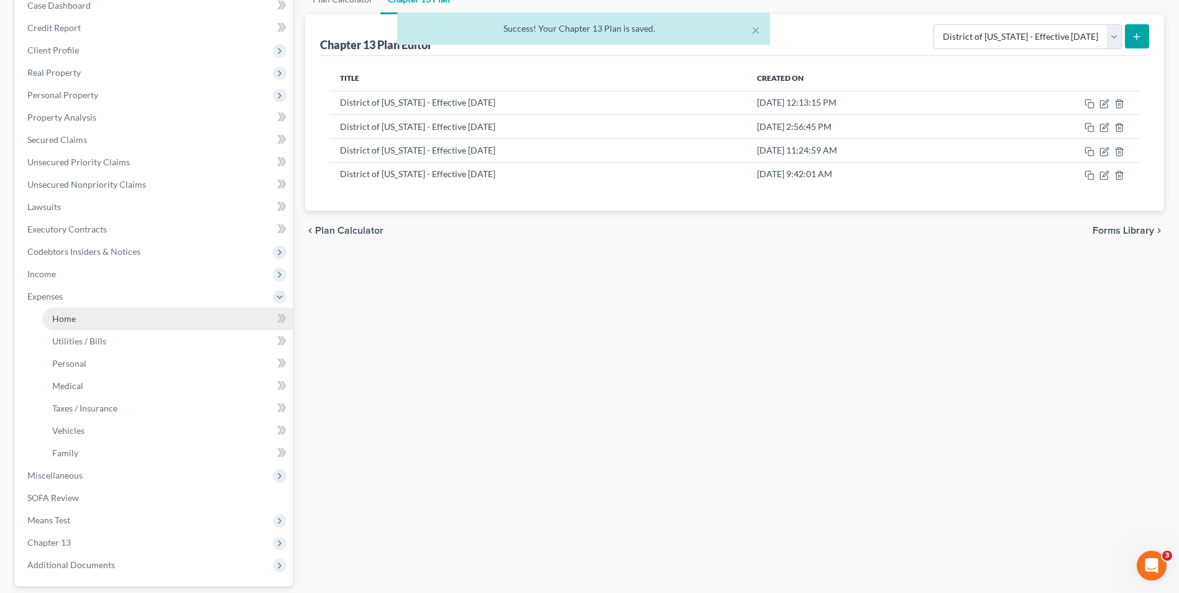
click at [80, 311] on link "Home" at bounding box center [167, 319] width 250 height 22
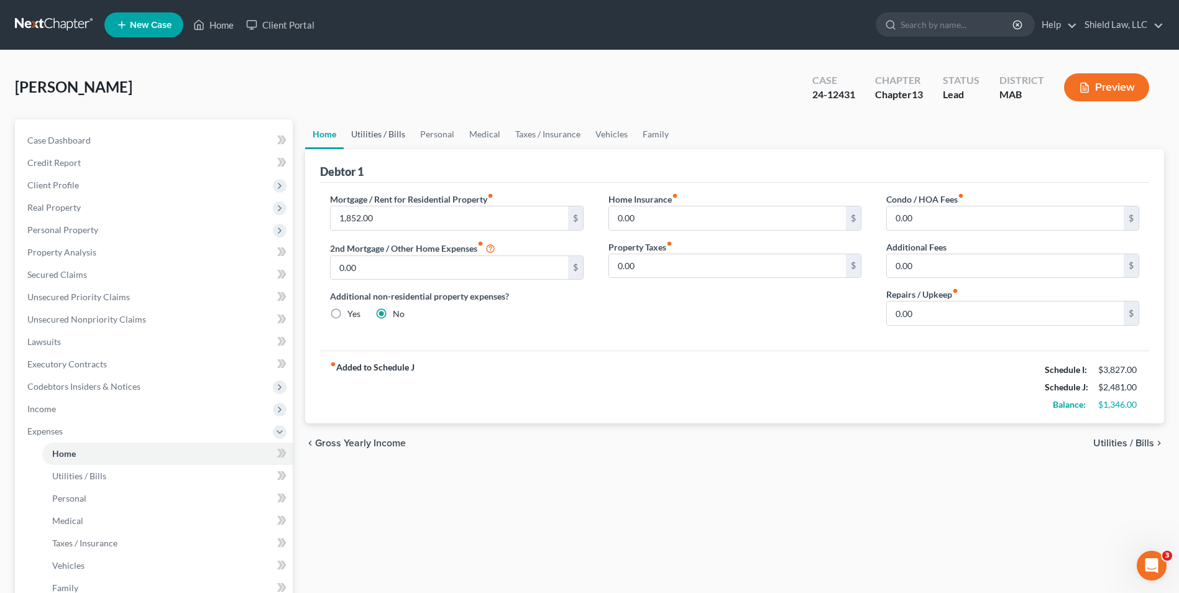
click at [393, 139] on link "Utilities / Bills" at bounding box center [378, 134] width 69 height 30
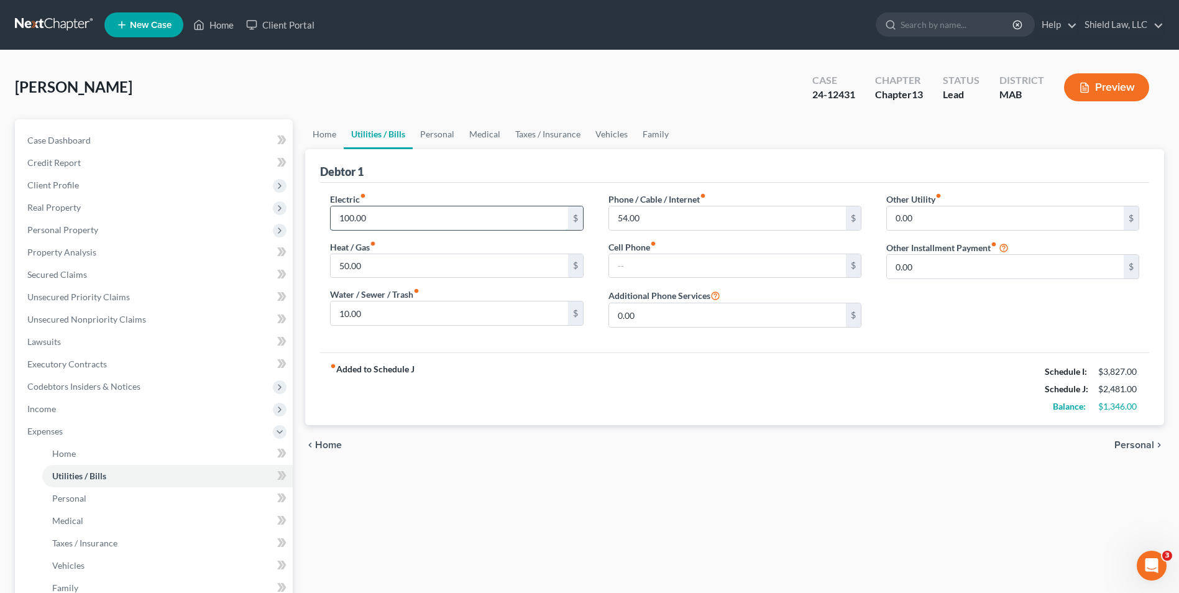
click at [380, 216] on input "100.00" at bounding box center [449, 218] width 237 height 24
type input "80"
drag, startPoint x: 592, startPoint y: 382, endPoint x: 518, endPoint y: 312, distance: 101.6
click at [590, 380] on div "fiber_manual_record Added to Schedule J Schedule I: $3,827.00 Schedule J: $2,46…" at bounding box center [734, 388] width 829 height 73
click at [409, 135] on link "Utilities / Bills" at bounding box center [378, 134] width 69 height 30
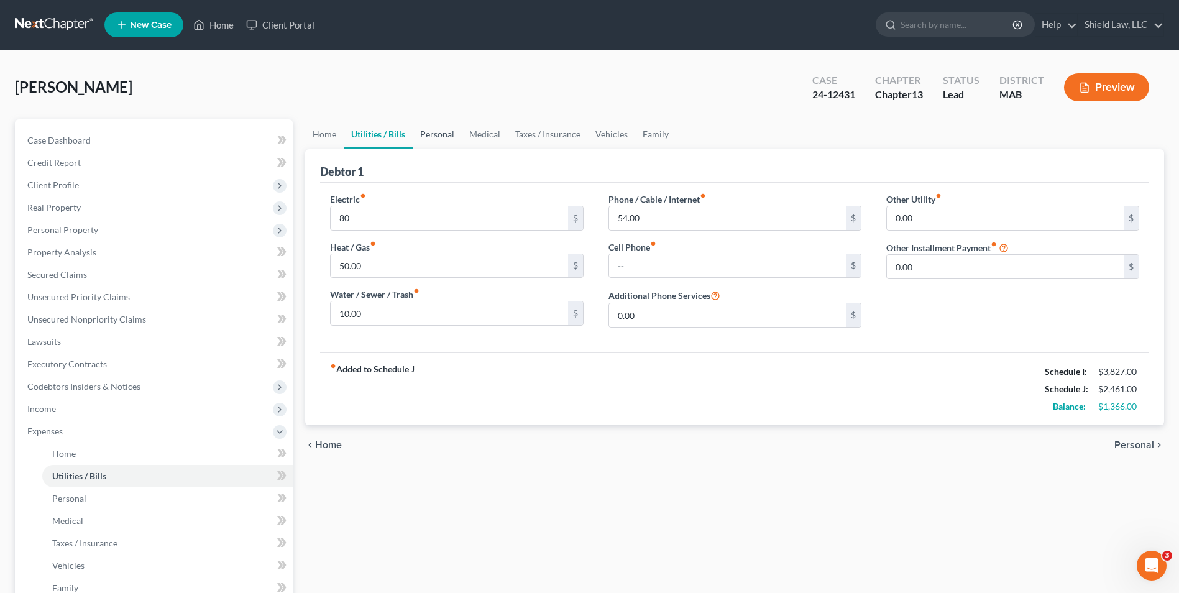
click at [429, 134] on link "Personal" at bounding box center [437, 134] width 49 height 30
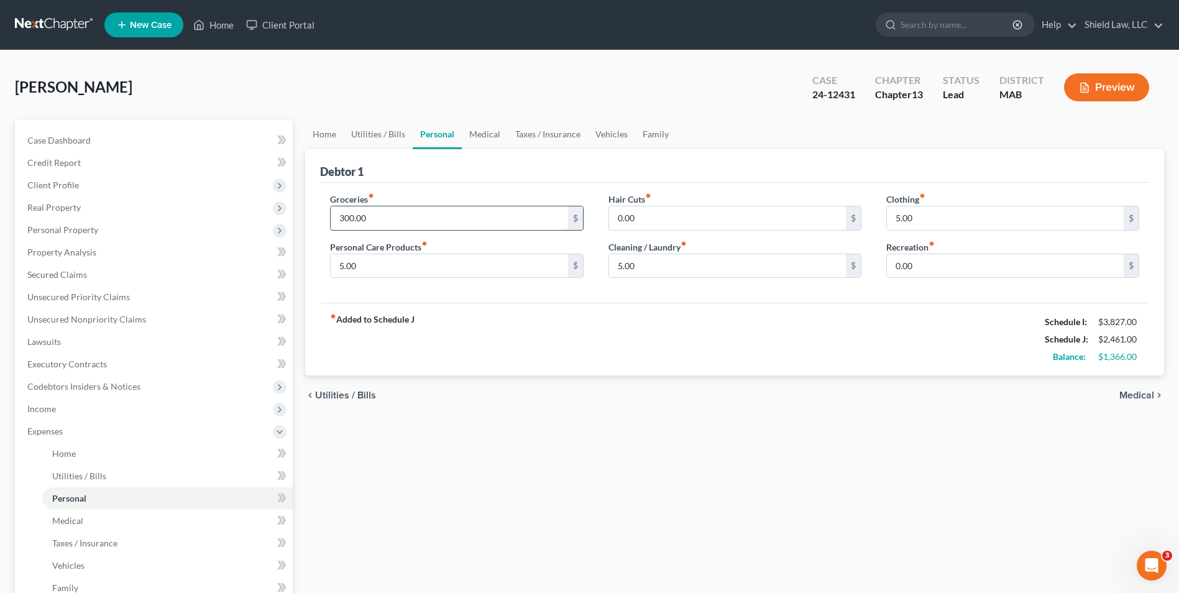
click at [398, 216] on input "300.00" at bounding box center [449, 218] width 237 height 24
type input "275"
click at [470, 375] on div "fiber_manual_record Added to Schedule J Schedule I: $3,827.00 Schedule J: $2,43…" at bounding box center [734, 339] width 829 height 73
click at [473, 132] on link "Medical" at bounding box center [485, 134] width 46 height 30
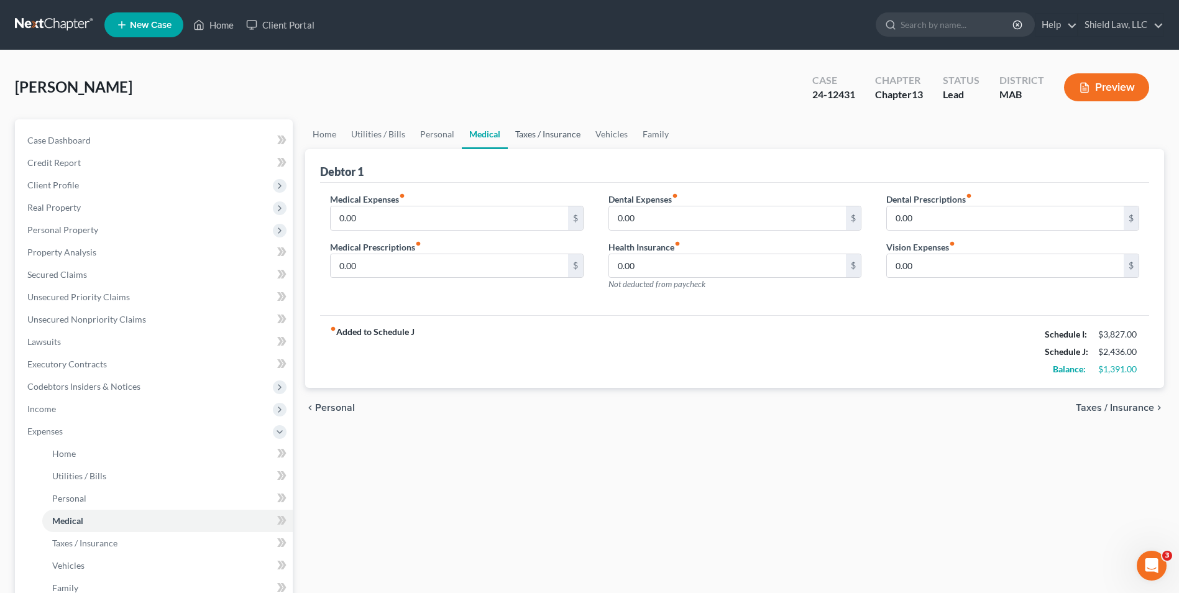
click at [544, 129] on link "Taxes / Insurance" at bounding box center [548, 134] width 80 height 30
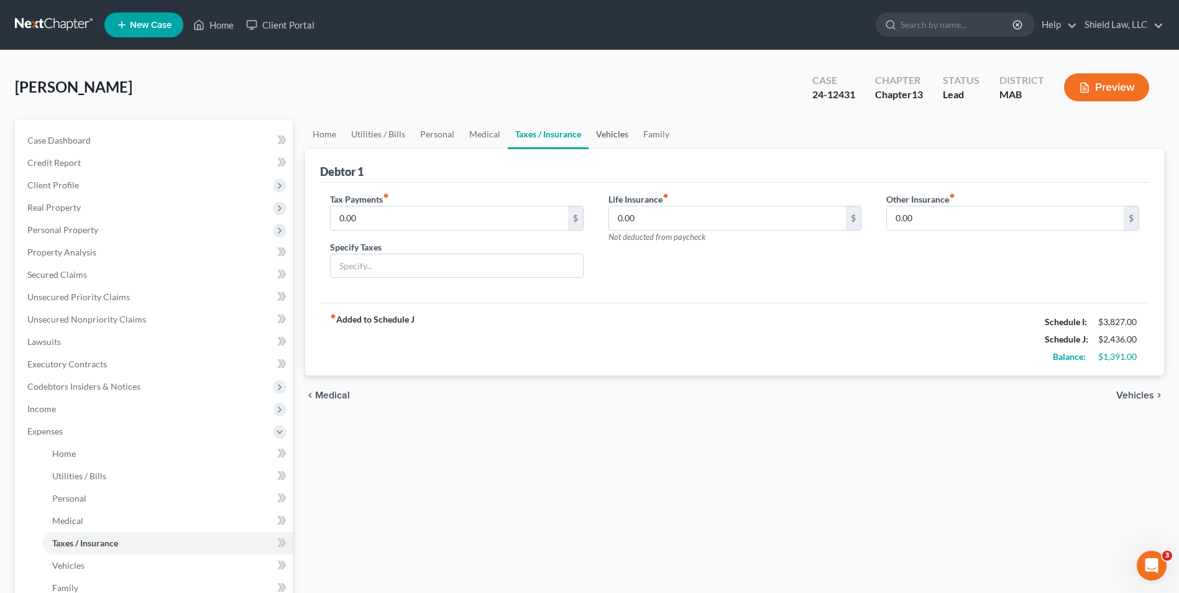
click at [611, 140] on link "Vehicles" at bounding box center [611, 134] width 47 height 30
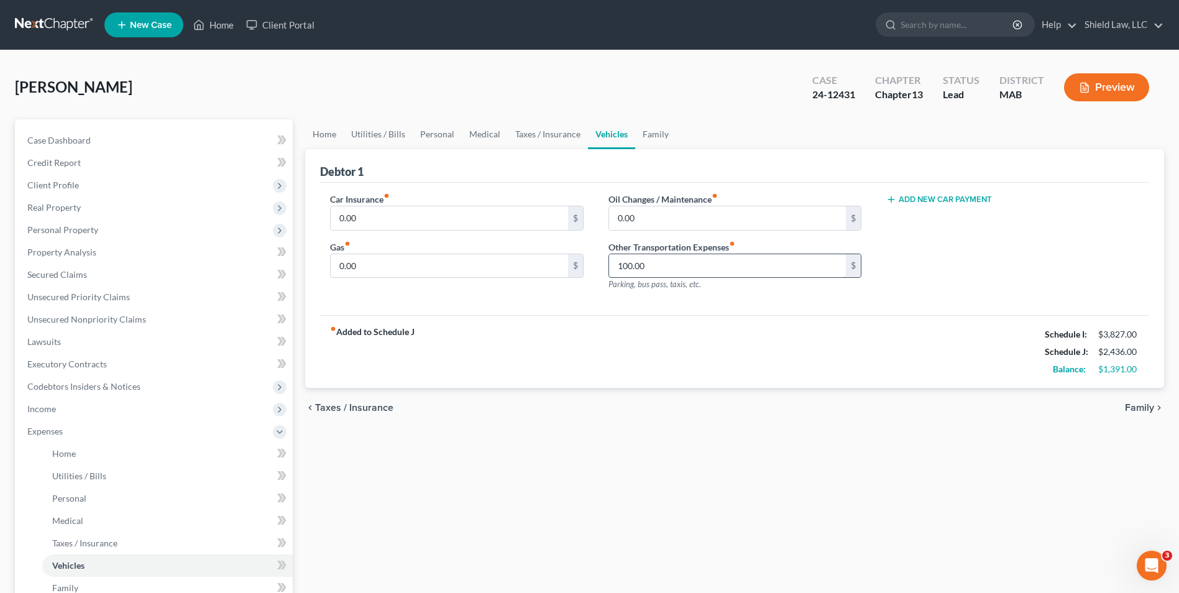
click at [656, 257] on input "100.00" at bounding box center [727, 266] width 237 height 24
type input "8"
type input "60"
click at [700, 360] on div "fiber_manual_record Added to Schedule J Schedule I: $3,827.00 Schedule J: $2,39…" at bounding box center [734, 351] width 829 height 73
click at [661, 139] on link "Family" at bounding box center [655, 134] width 41 height 30
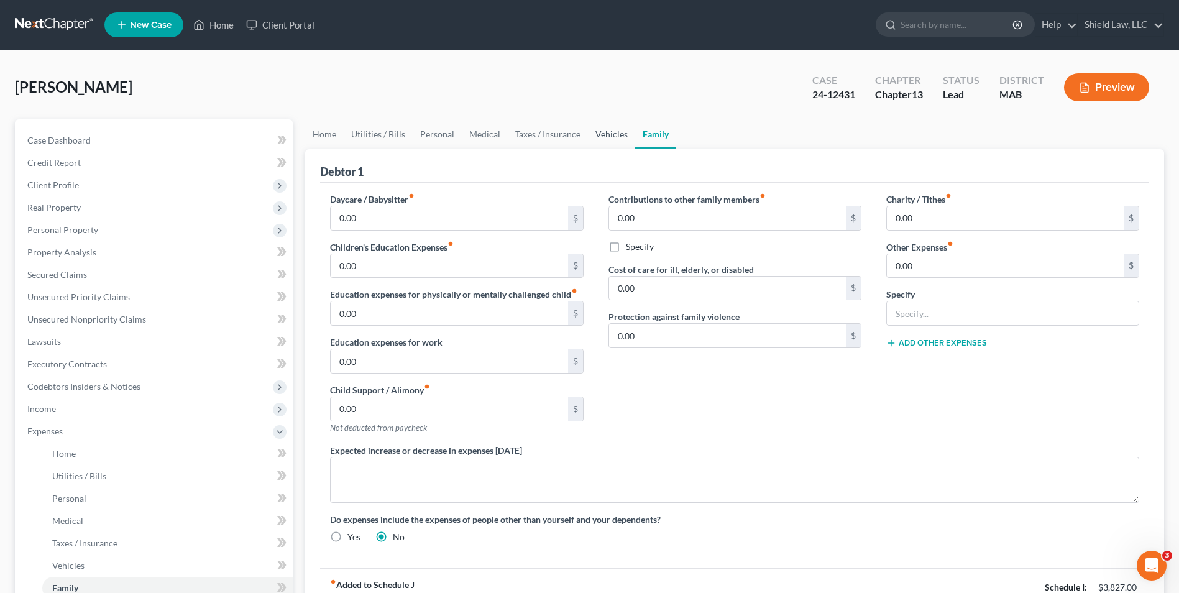
click at [614, 134] on link "Vehicles" at bounding box center [611, 134] width 47 height 30
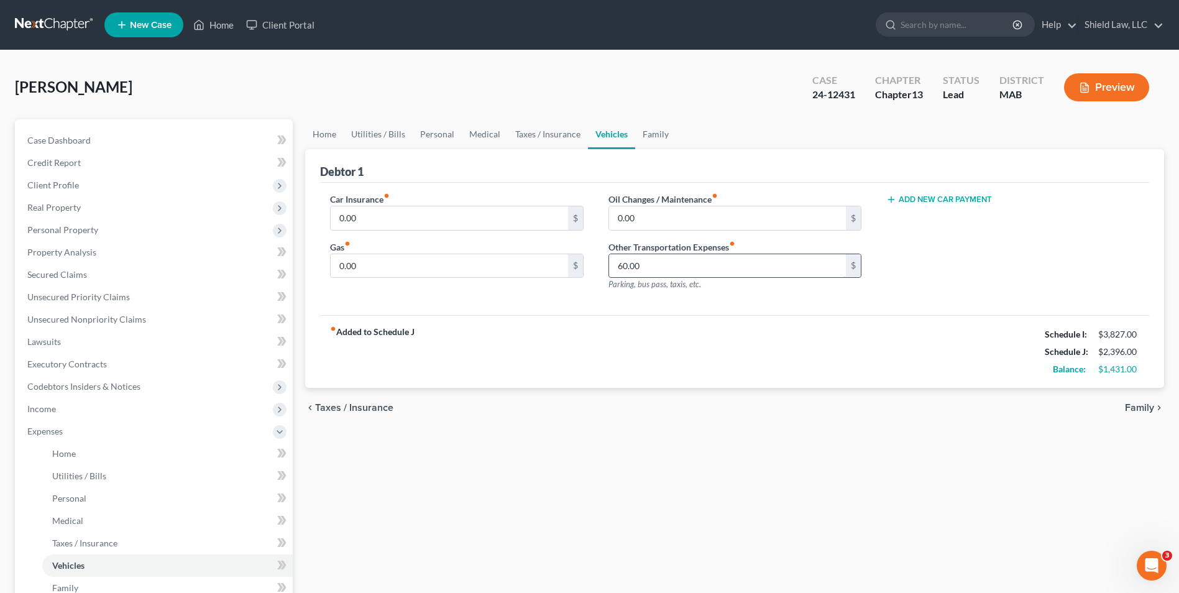
click at [682, 260] on input "60.00" at bounding box center [727, 266] width 237 height 24
type input "50"
drag, startPoint x: 575, startPoint y: 342, endPoint x: 517, endPoint y: 299, distance: 72.0
click at [570, 338] on div "fiber_manual_record Added to Schedule J Schedule I: $3,827.00 Schedule J: $2,38…" at bounding box center [734, 351] width 829 height 73
click at [451, 136] on link "Personal" at bounding box center [437, 134] width 49 height 30
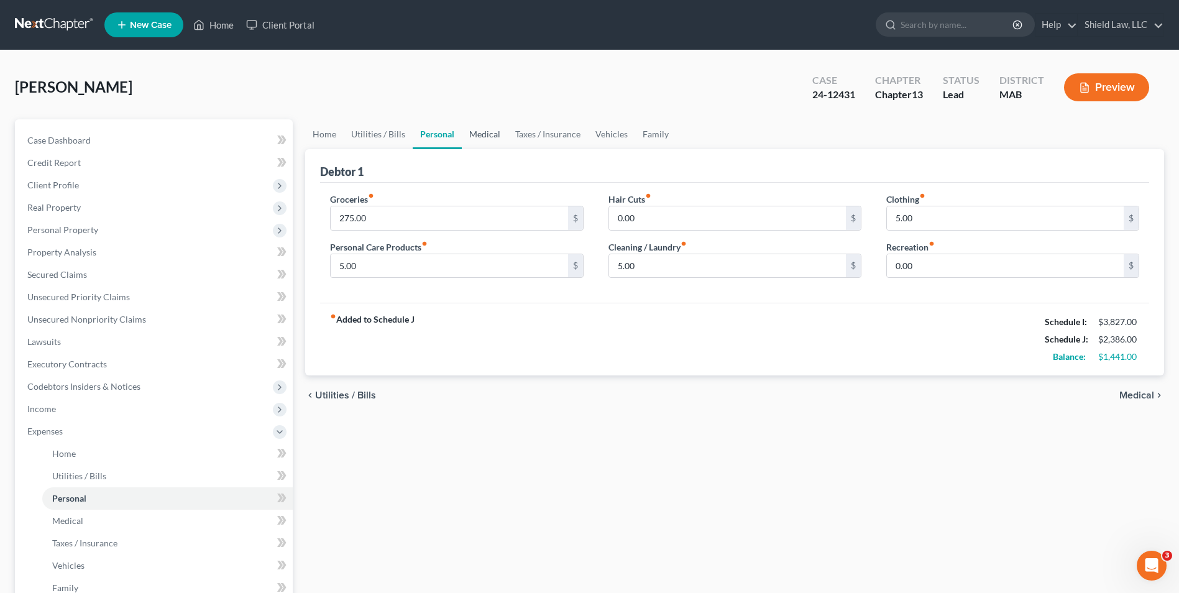
click at [467, 130] on link "Medical" at bounding box center [485, 134] width 46 height 30
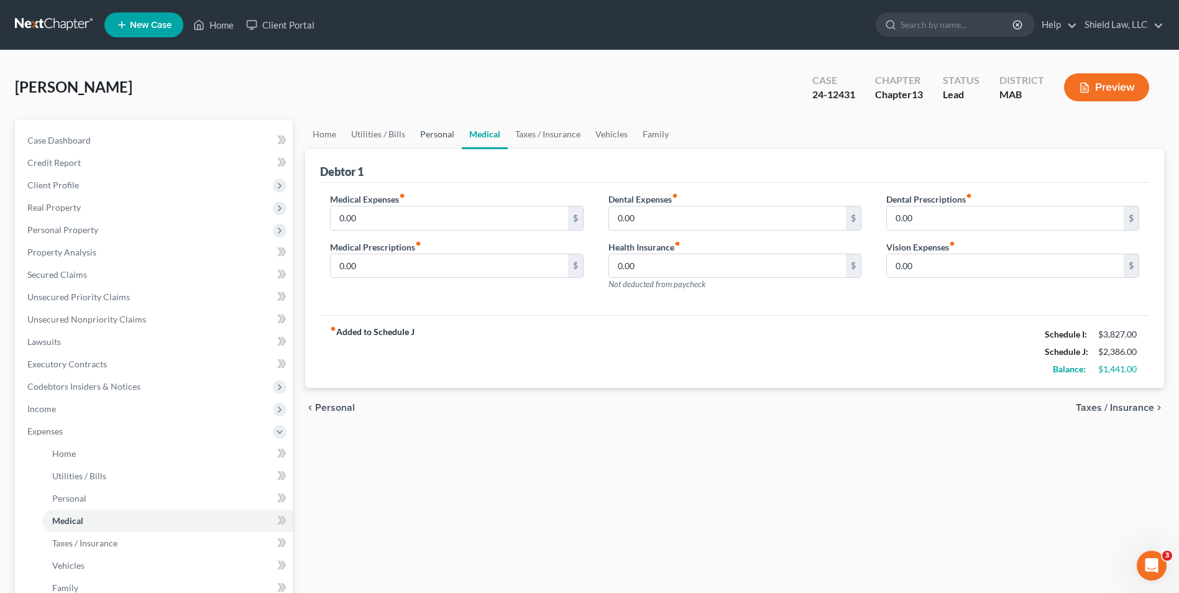
click at [436, 134] on link "Personal" at bounding box center [437, 134] width 49 height 30
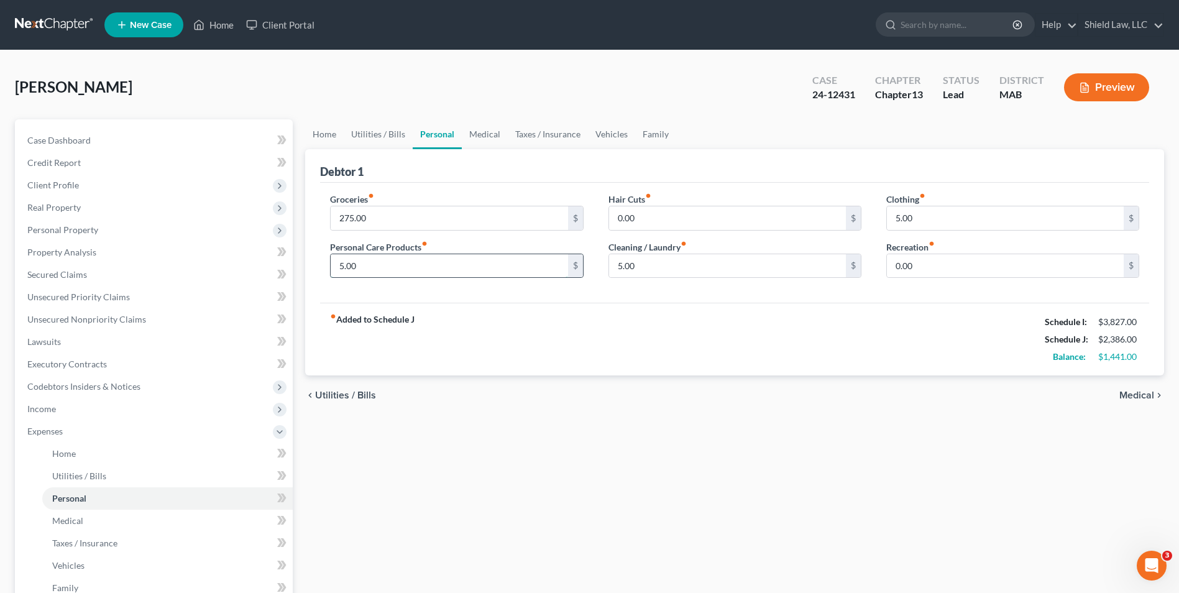
click at [394, 265] on input "5.00" at bounding box center [449, 266] width 237 height 24
click at [635, 263] on input "5.00" at bounding box center [727, 266] width 237 height 24
click at [664, 328] on div "fiber_manual_record Added to Schedule J Schedule I: $3,827.00 Schedule J: $2,37…" at bounding box center [734, 339] width 829 height 73
click at [413, 262] on input "text" at bounding box center [449, 266] width 237 height 24
click at [944, 216] on input "5.00" at bounding box center [1005, 218] width 237 height 24
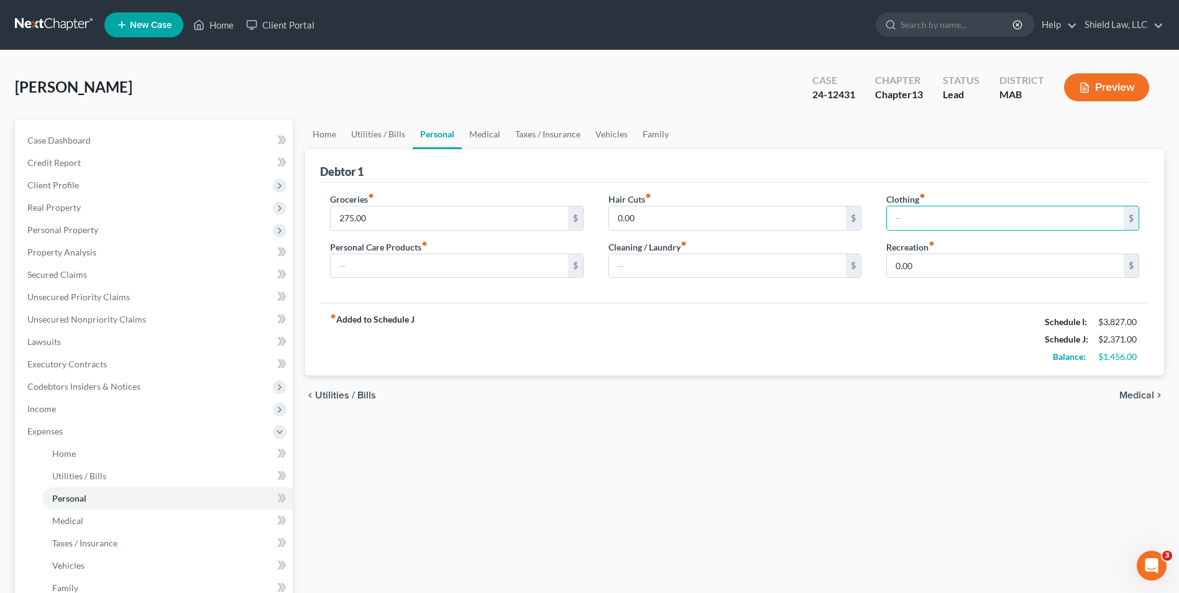
click at [932, 305] on div "fiber_manual_record Added to Schedule J Schedule I: $3,827.00 Schedule J: $2,37…" at bounding box center [734, 339] width 829 height 73
click at [398, 224] on input "275.00" at bounding box center [449, 218] width 237 height 24
click at [622, 357] on div "fiber_manual_record Added to Schedule J Schedule I: $3,827.00 Schedule J: $2,37…" at bounding box center [734, 339] width 829 height 73
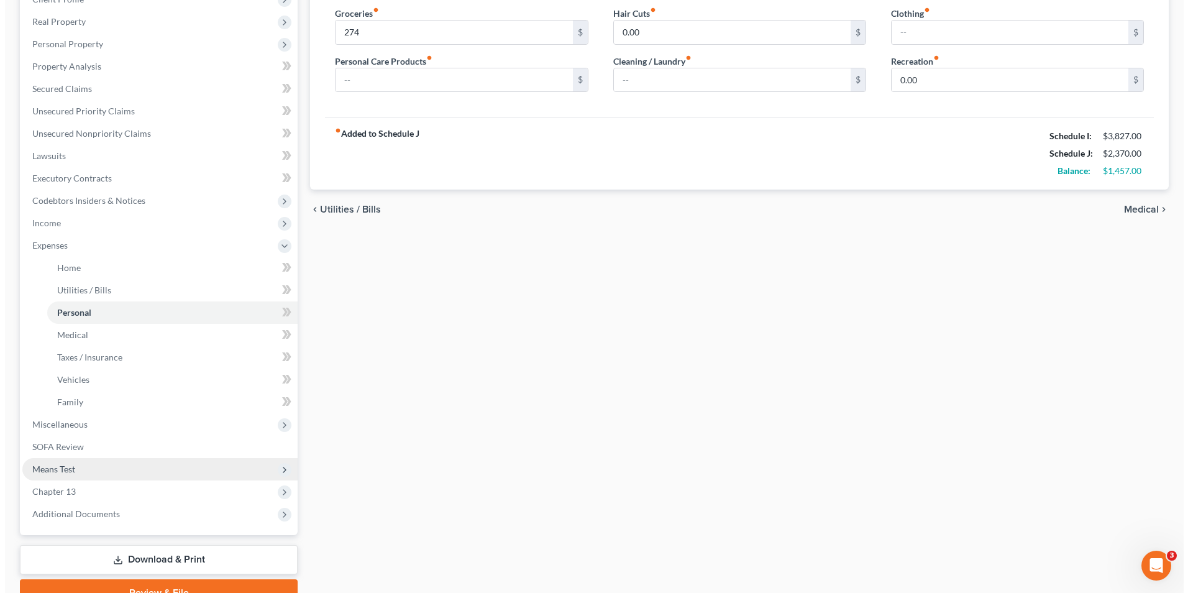
scroll to position [186, 0]
click at [165, 549] on link "Download & Print" at bounding box center [154, 558] width 278 height 29
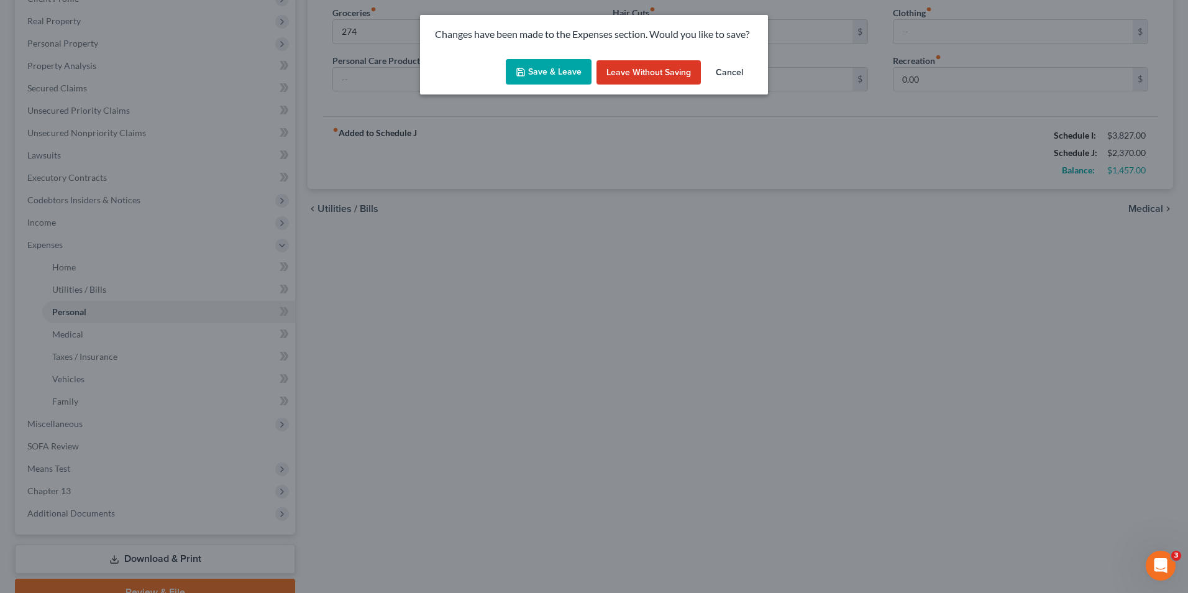
click at [569, 76] on button "Save & Leave" at bounding box center [549, 72] width 86 height 26
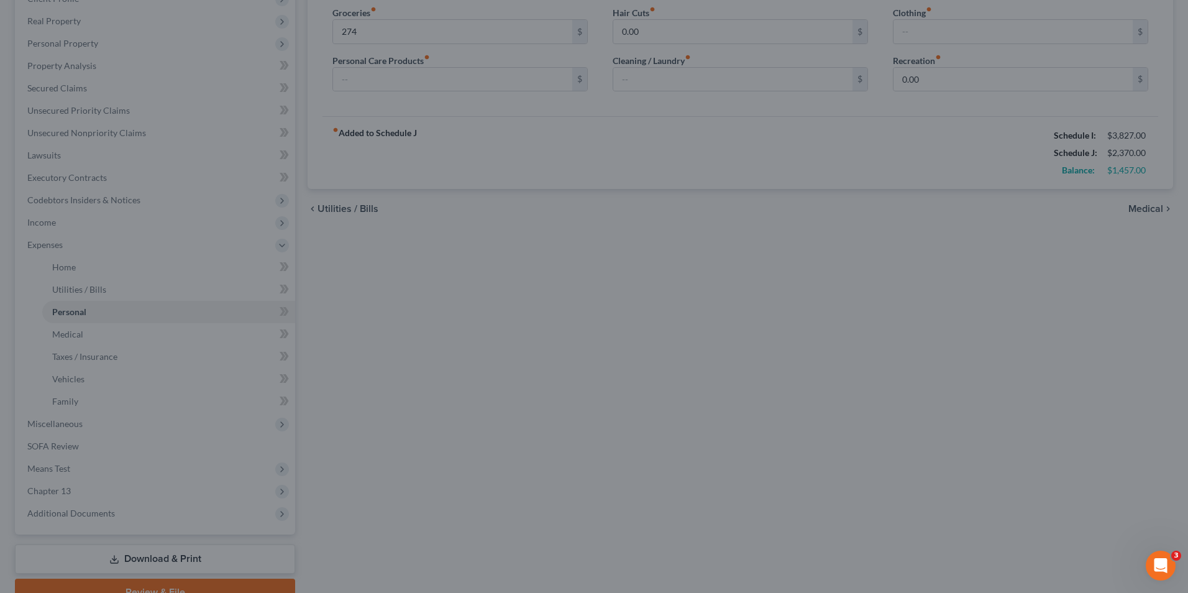
type input "274.00"
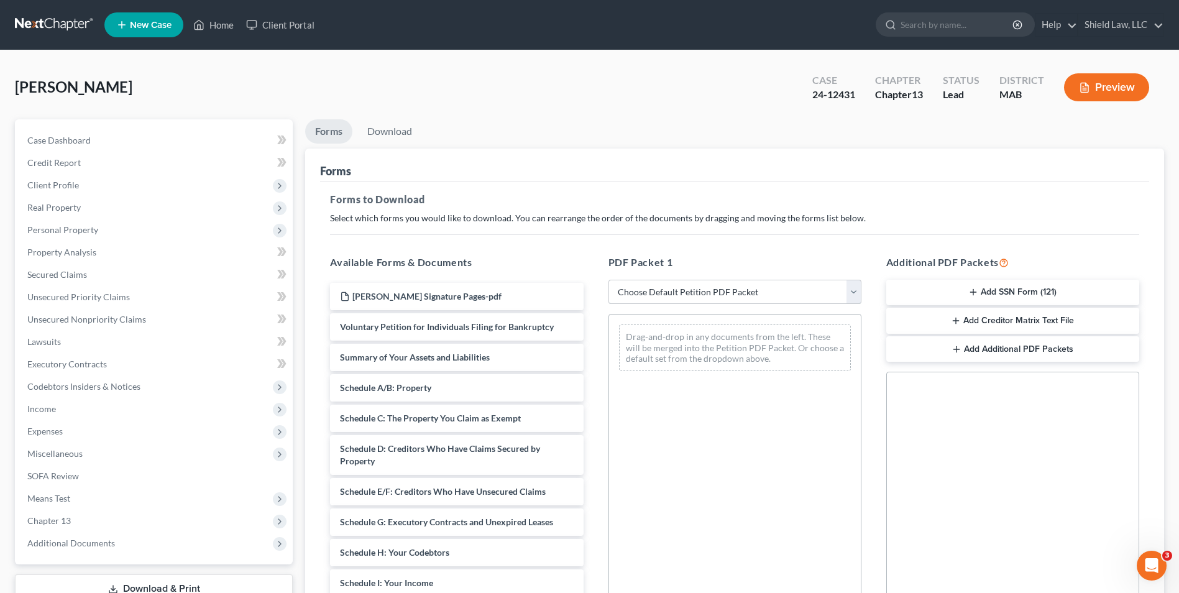
click at [688, 298] on select "Choose Default Petition PDF Packet Complete Bankruptcy Petition (all forms and …" at bounding box center [734, 292] width 253 height 25
select select "2"
click at [608, 280] on select "Choose Default Petition PDF Packet Complete Bankruptcy Petition (all forms and …" at bounding box center [734, 292] width 253 height 25
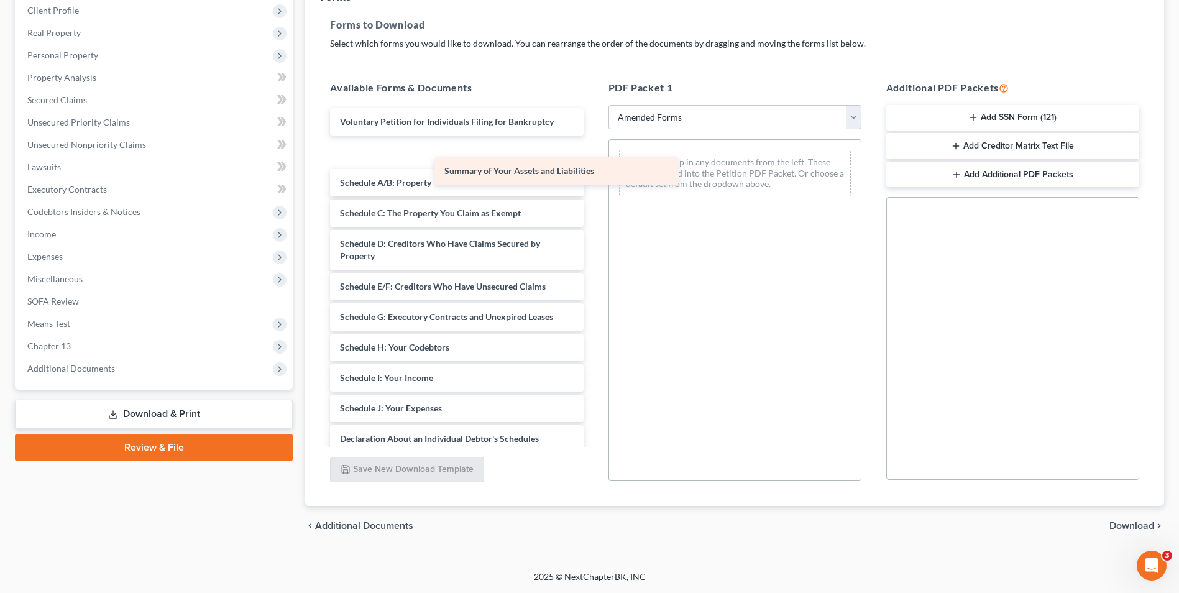
drag, startPoint x: 470, startPoint y: 153, endPoint x: 721, endPoint y: 198, distance: 255.1
click at [593, 198] on div "Summary of Your Assets and Liabilities Voluntary Petition for Individuals Filin…" at bounding box center [456, 384] width 273 height 552
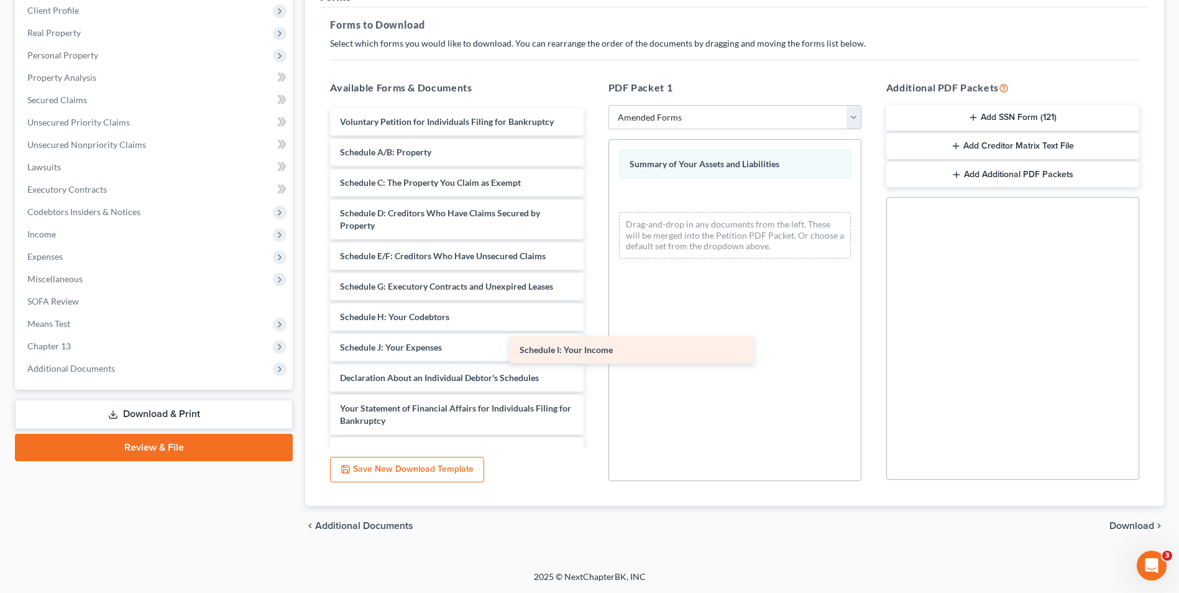
drag, startPoint x: 472, startPoint y: 337, endPoint x: 676, endPoint y: 319, distance: 204.6
click at [593, 322] on div "Schedule I: Your Income Voluntary Petition for Individuals Filing for Bankruptc…" at bounding box center [456, 353] width 273 height 491
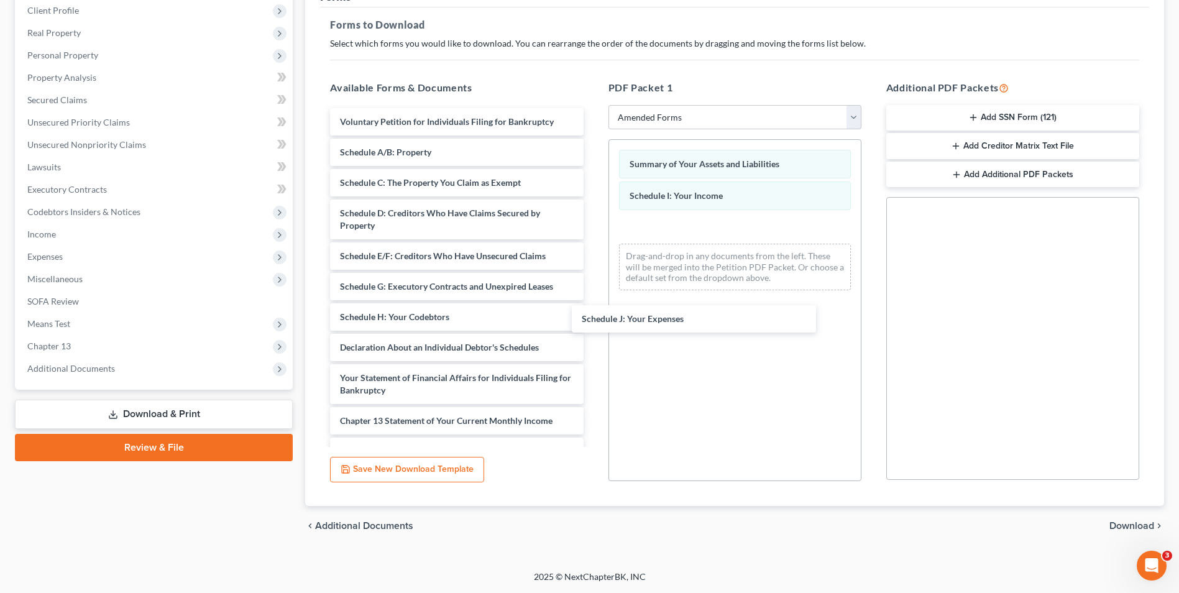
drag, startPoint x: 455, startPoint y: 352, endPoint x: 712, endPoint y: 317, distance: 259.7
click at [593, 319] on div "Schedule J: Your Expenses Voluntary Petition for Individuals Filing for Bankrup…" at bounding box center [456, 338] width 273 height 460
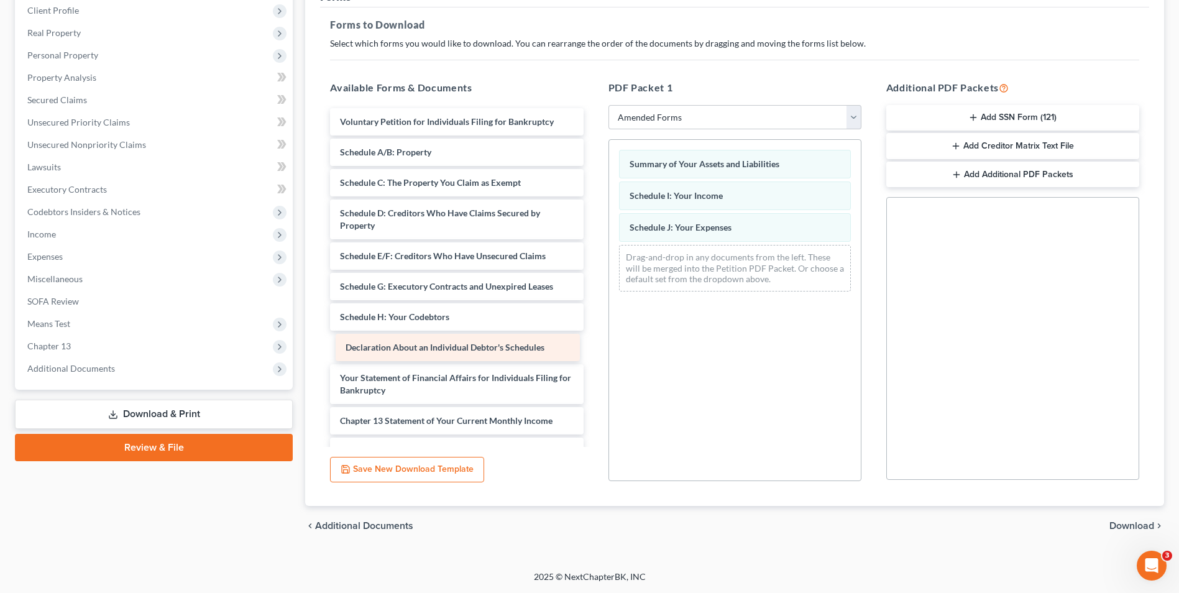
drag, startPoint x: 504, startPoint y: 354, endPoint x: 674, endPoint y: 342, distance: 170.1
click at [593, 344] on div "Declaration About an Individual Debtor's Schedules Voluntary Petition for Indiv…" at bounding box center [456, 338] width 273 height 460
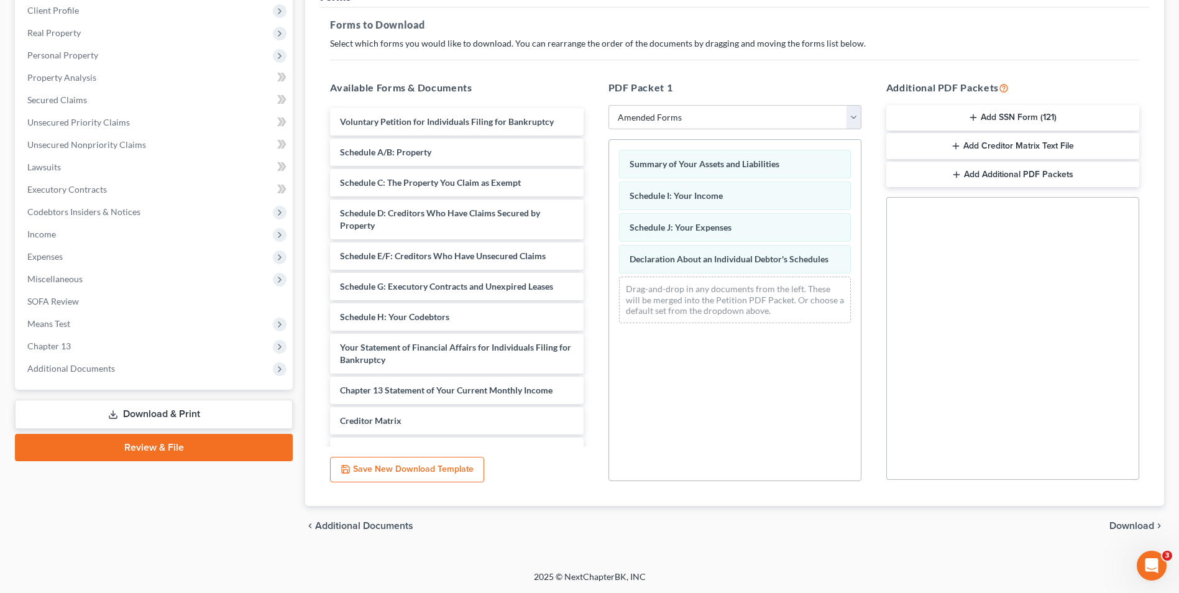
click at [1116, 528] on span "Download" at bounding box center [1131, 526] width 45 height 10
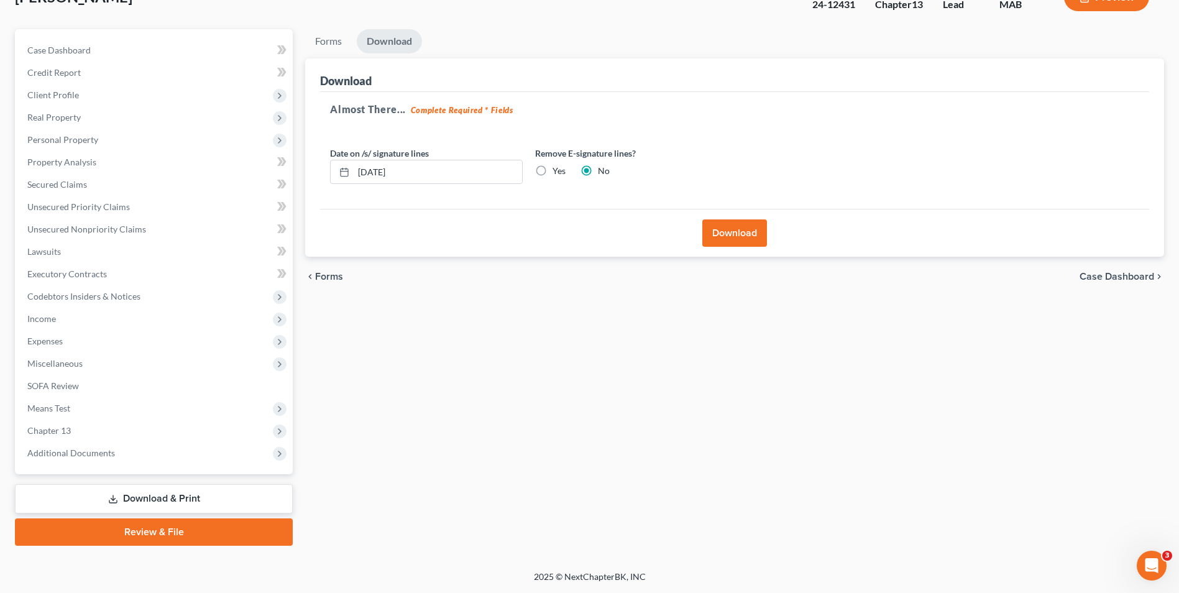
scroll to position [90, 0]
click at [734, 225] on button "Download" at bounding box center [734, 232] width 65 height 27
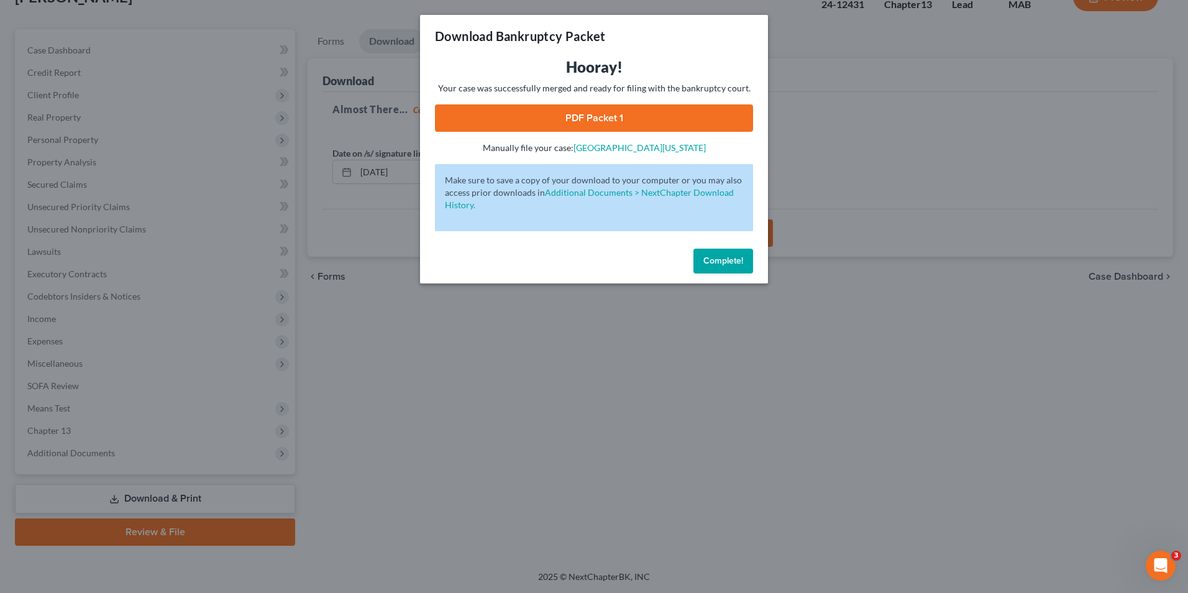
click at [737, 113] on link "PDF Packet 1" at bounding box center [594, 117] width 318 height 27
drag, startPoint x: 708, startPoint y: 257, endPoint x: 520, endPoint y: 191, distance: 199.7
click at [709, 254] on button "Complete!" at bounding box center [724, 261] width 60 height 25
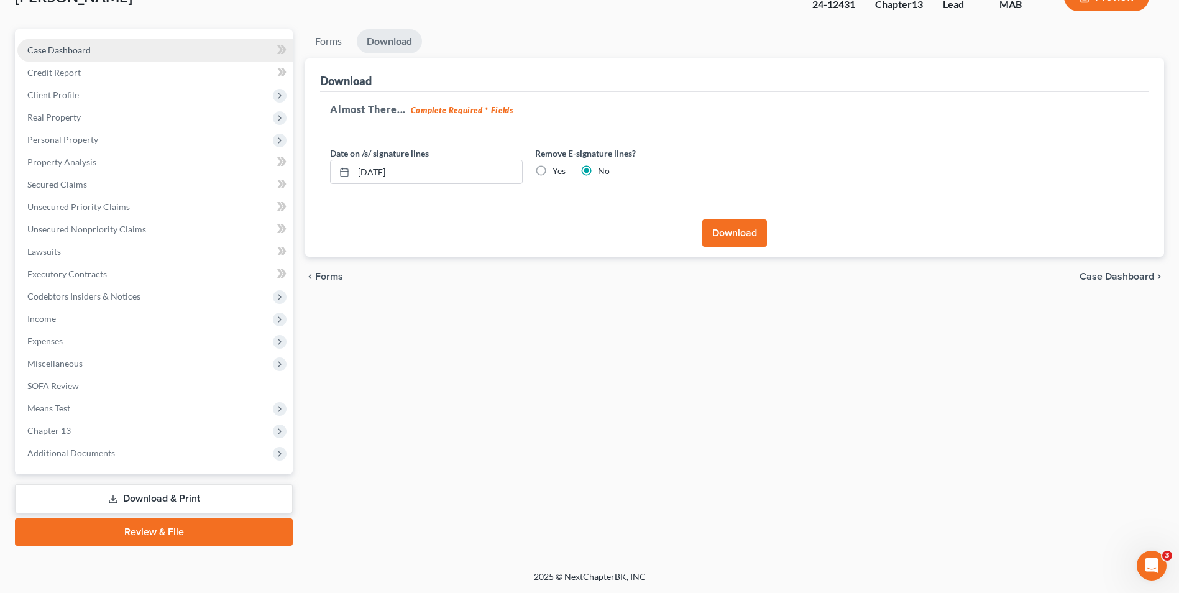
click at [56, 52] on span "Case Dashboard" at bounding box center [58, 50] width 63 height 11
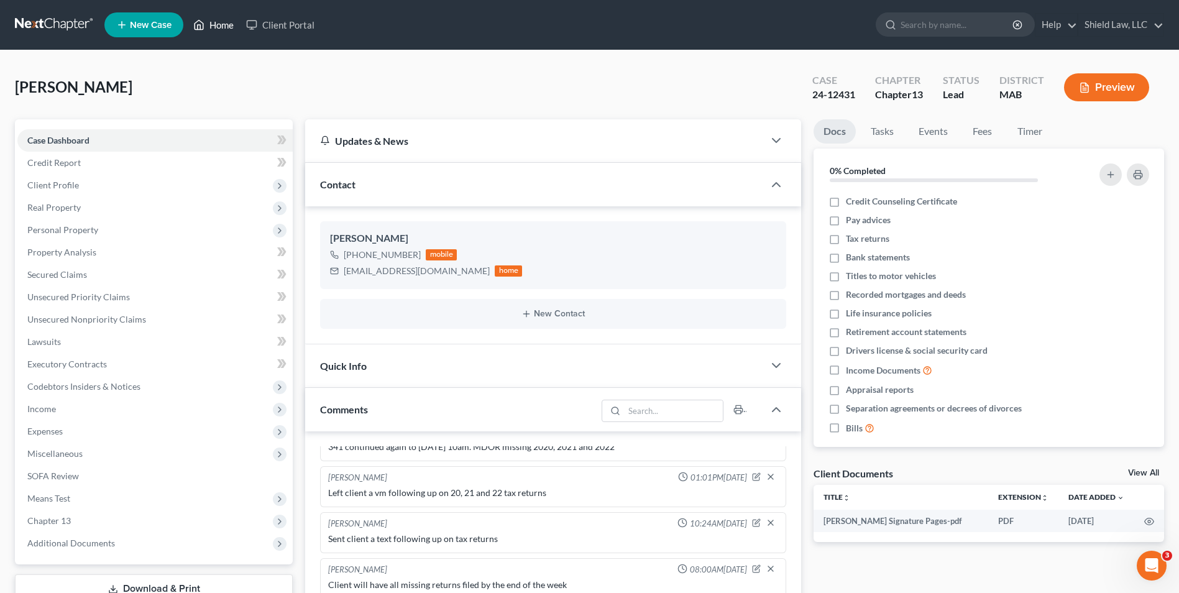
click at [201, 17] on link "Home" at bounding box center [213, 25] width 53 height 22
